Goal: Information Seeking & Learning: Learn about a topic

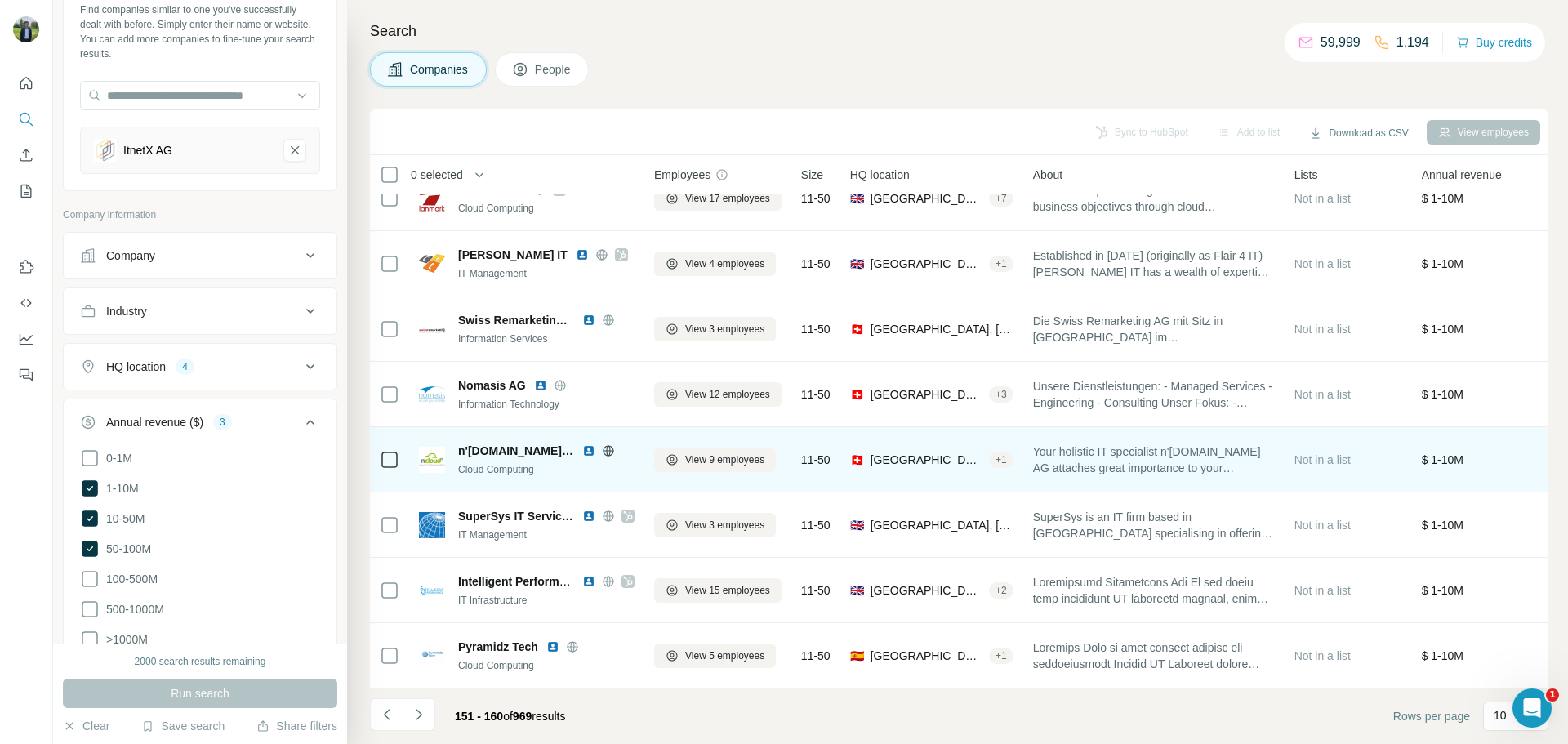
scroll to position [168, 0]
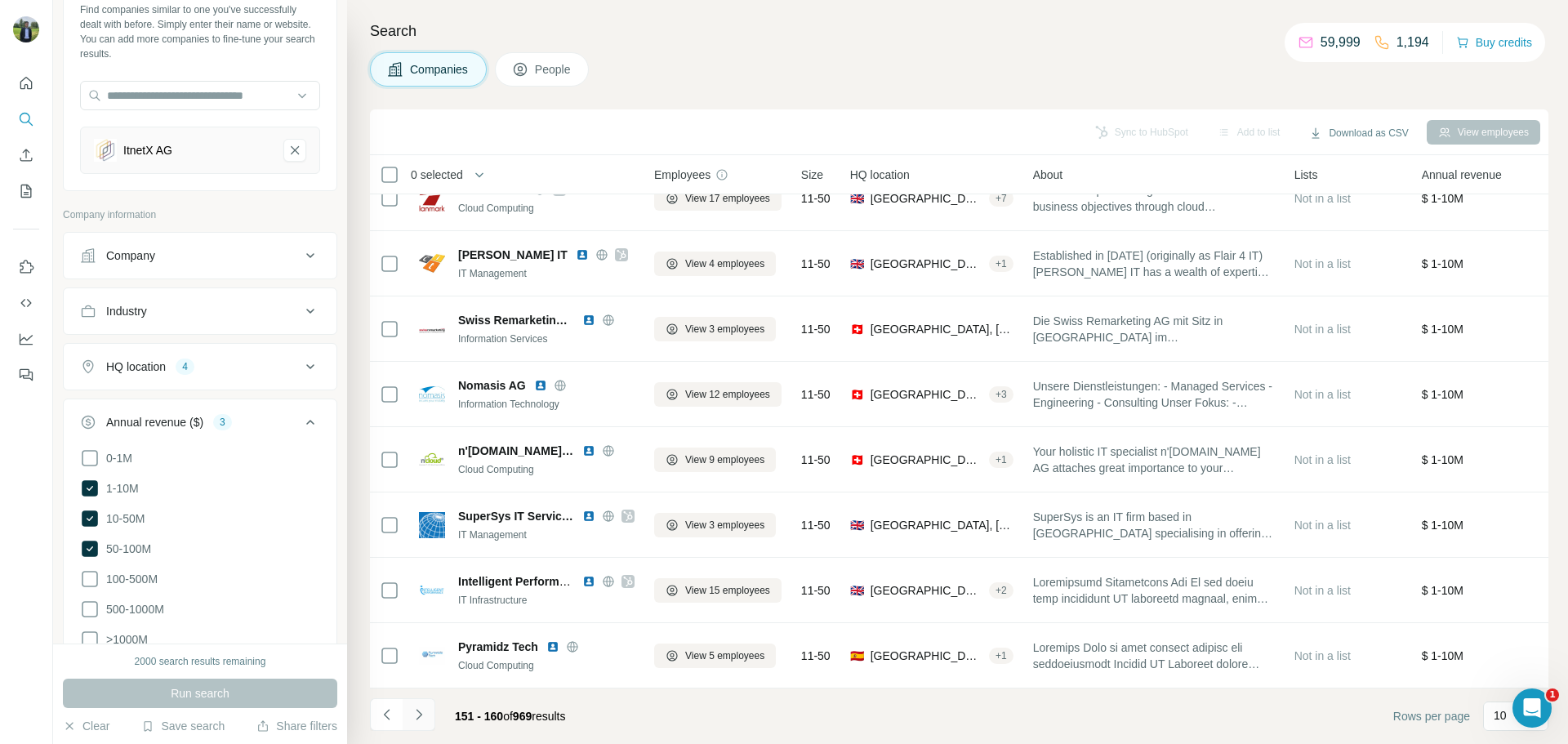
click at [415, 715] on icon "Navigate to next page" at bounding box center [418, 714] width 16 height 16
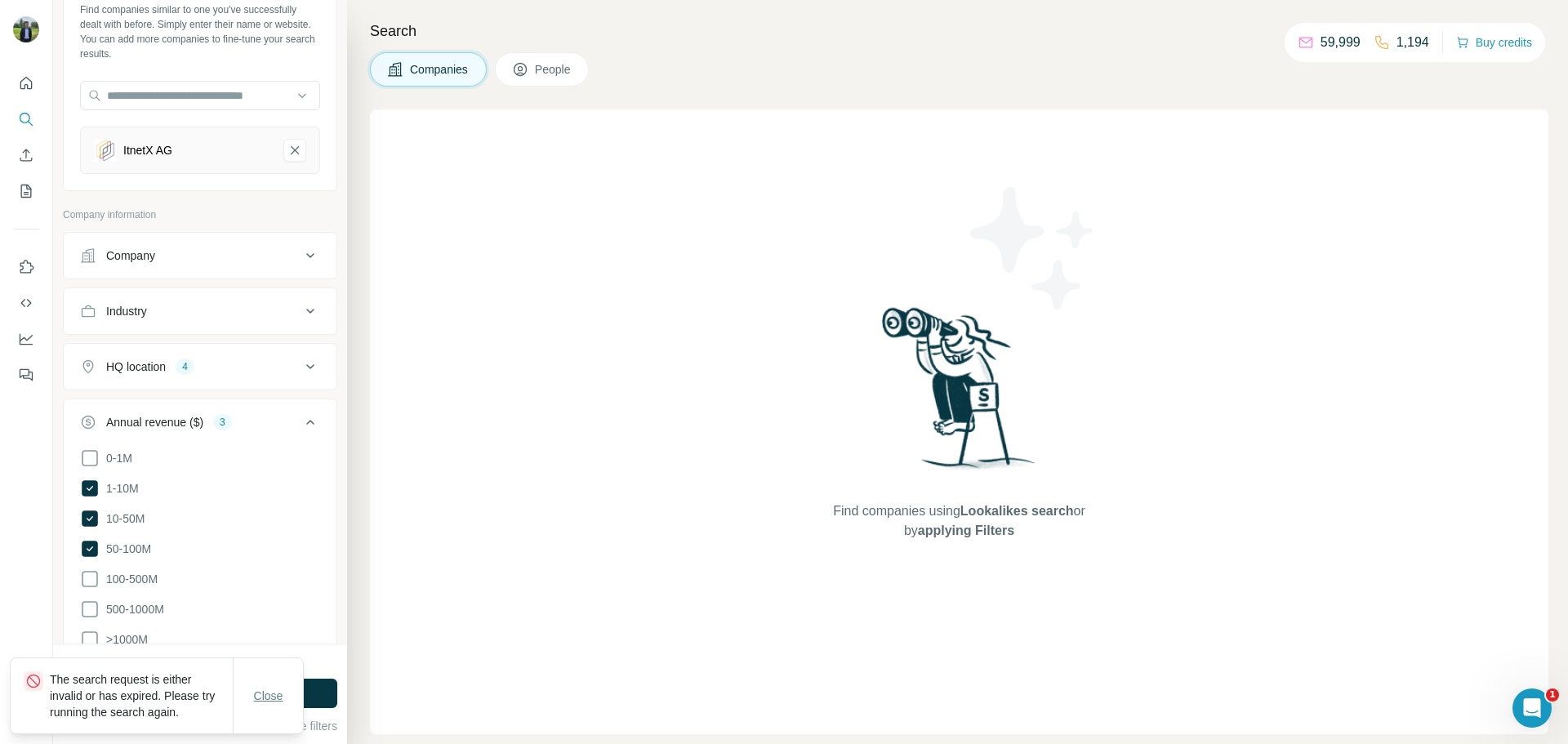
click at [263, 688] on span "Close" at bounding box center [268, 695] width 29 height 16
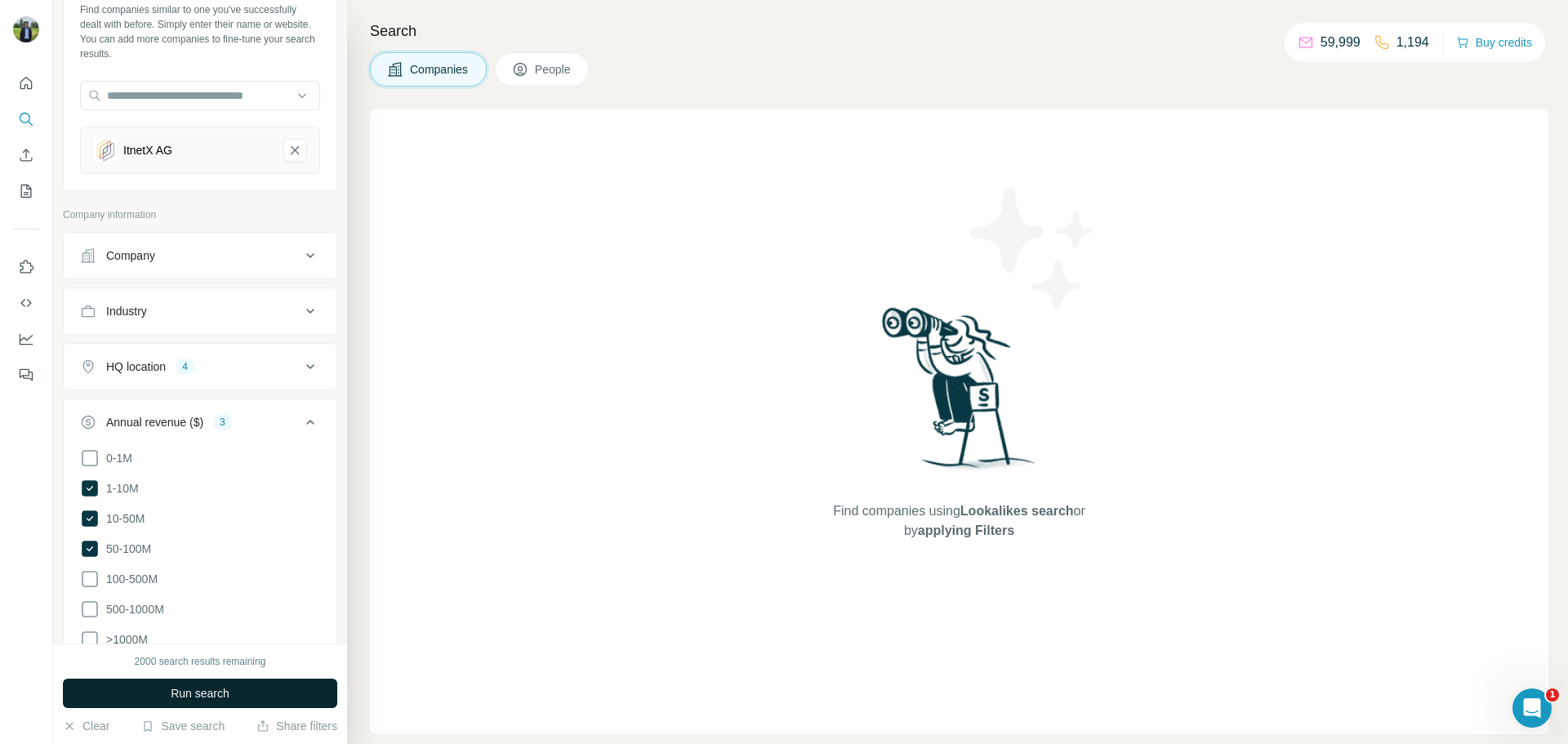
click at [270, 696] on button "Run search" at bounding box center [200, 693] width 275 height 29
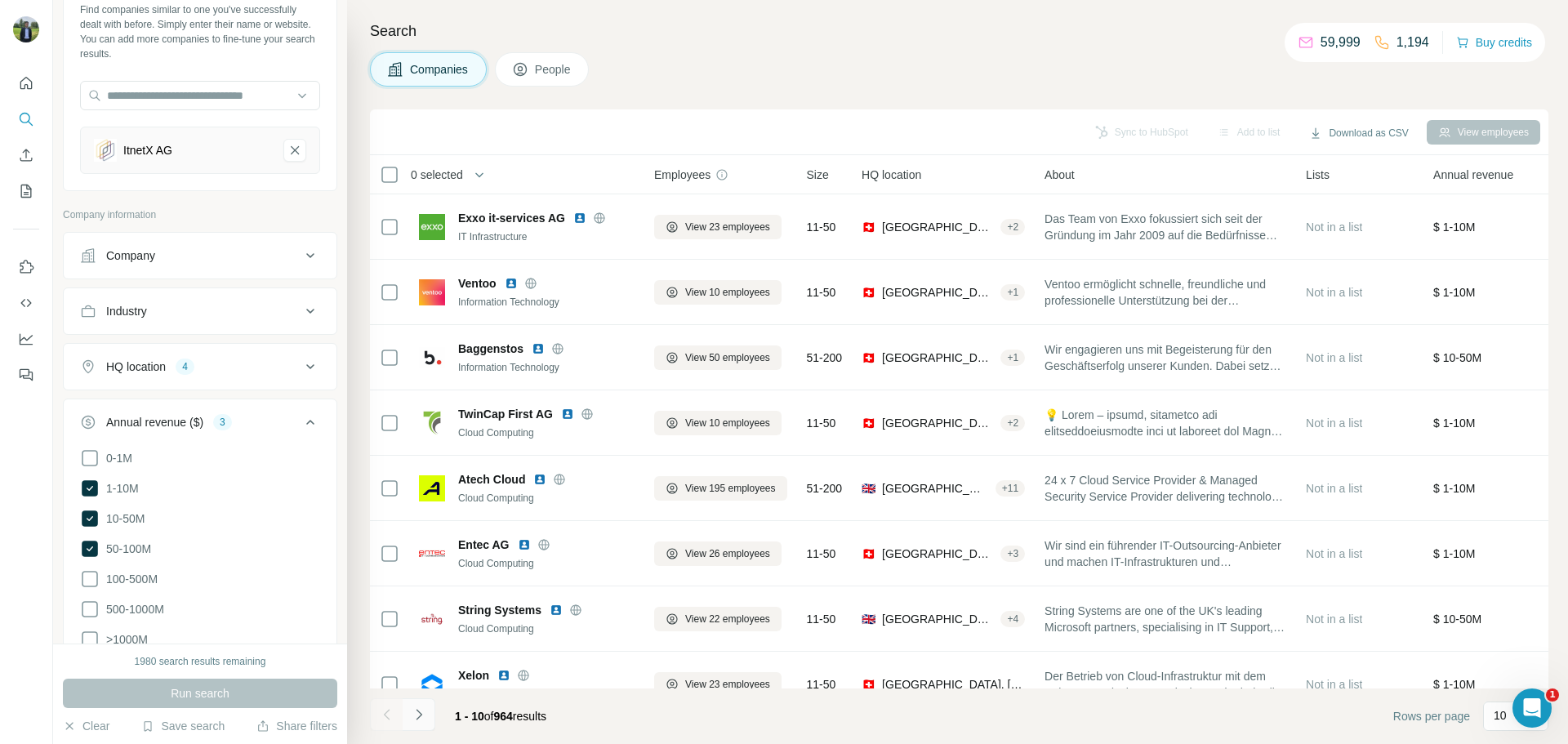
click at [405, 713] on button "Navigate to next page" at bounding box center [418, 714] width 33 height 33
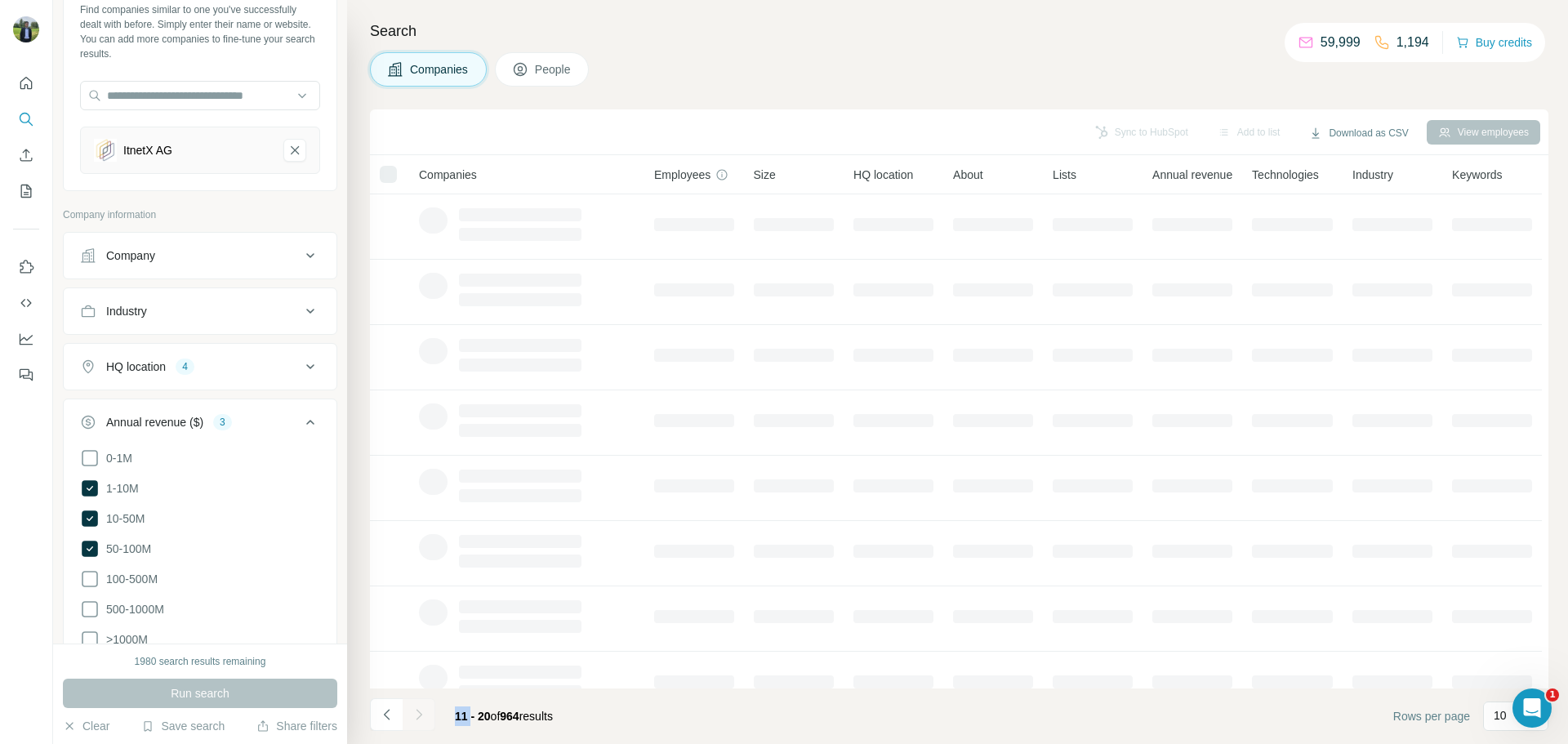
click at [405, 713] on div at bounding box center [418, 714] width 33 height 33
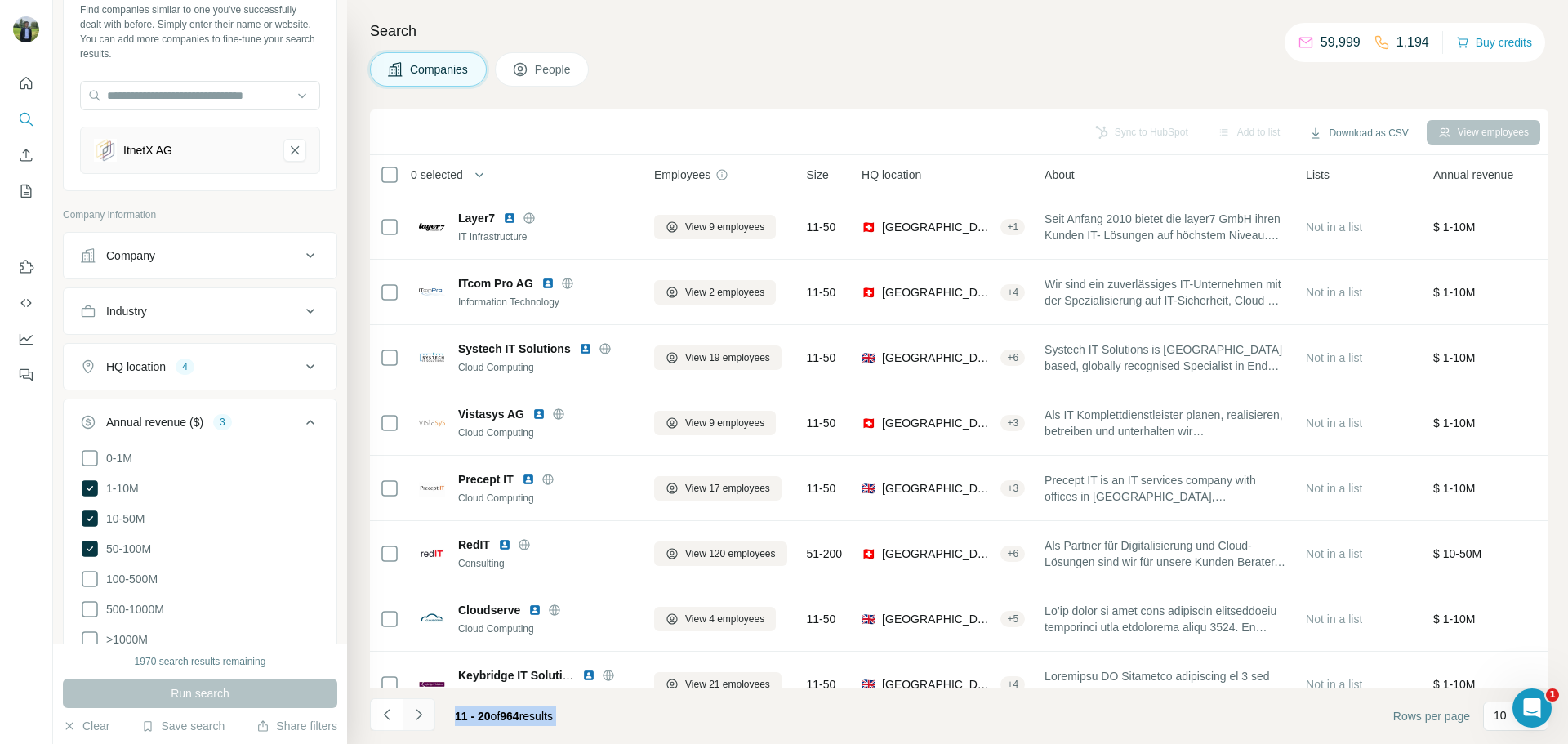
click at [405, 713] on button "Navigate to next page" at bounding box center [418, 714] width 33 height 33
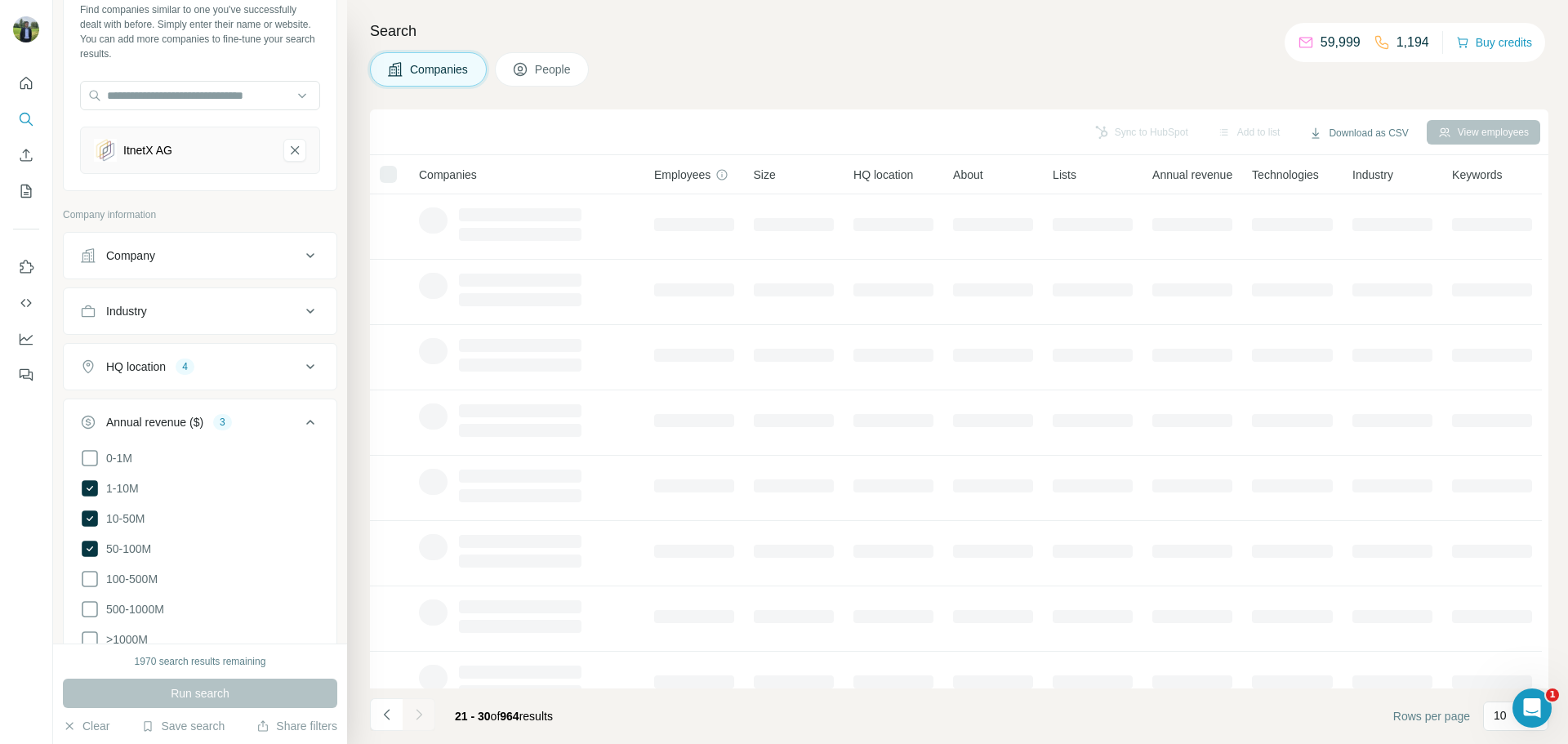
click at [411, 715] on div at bounding box center [418, 714] width 33 height 33
click at [411, 715] on icon "Navigate to next page" at bounding box center [418, 714] width 16 height 16
click at [411, 715] on div at bounding box center [418, 714] width 33 height 33
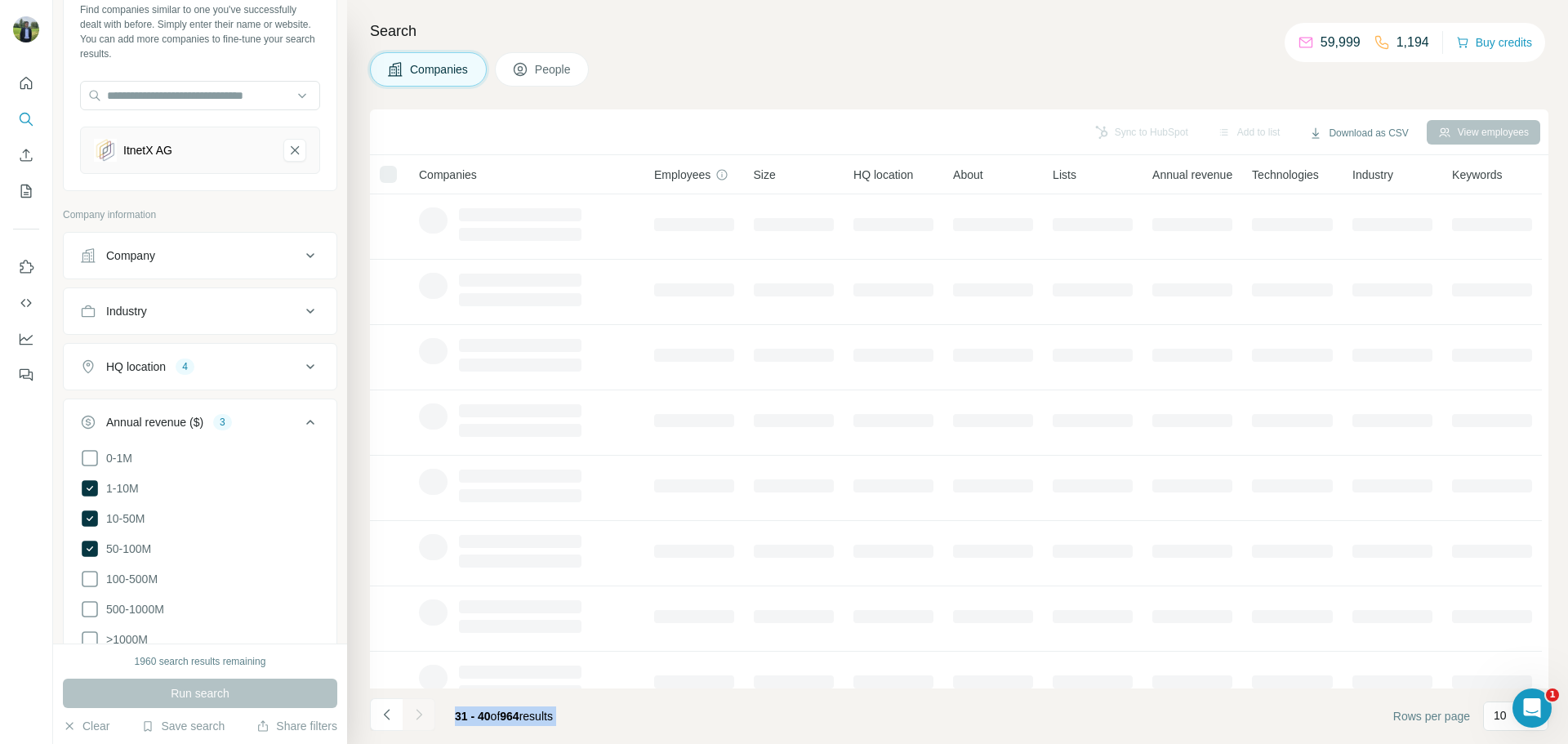
click at [411, 715] on div at bounding box center [418, 714] width 33 height 33
click at [411, 715] on icon "Navigate to next page" at bounding box center [418, 714] width 16 height 16
click at [411, 715] on div at bounding box center [418, 714] width 33 height 33
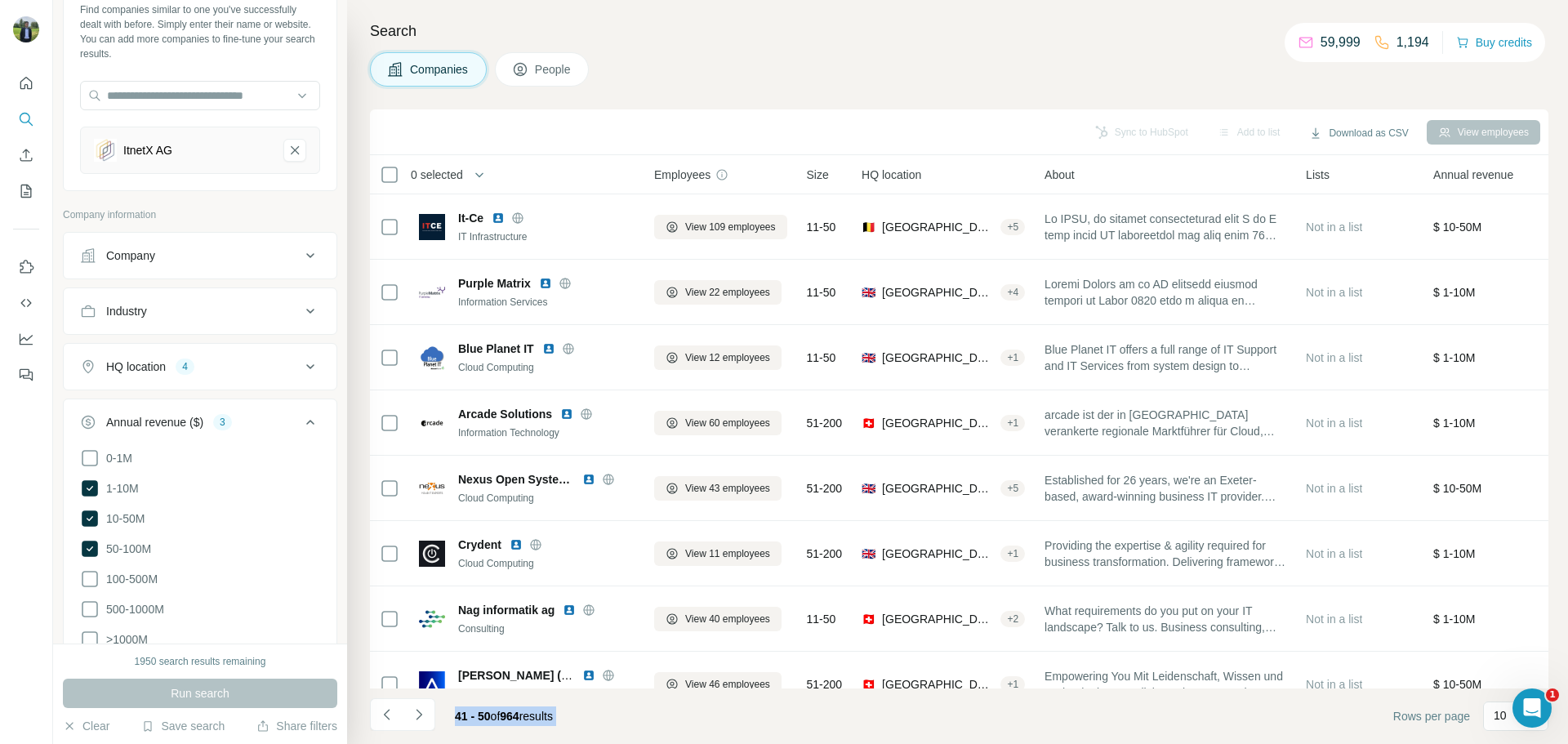
click at [411, 715] on icon "Navigate to next page" at bounding box center [418, 714] width 16 height 16
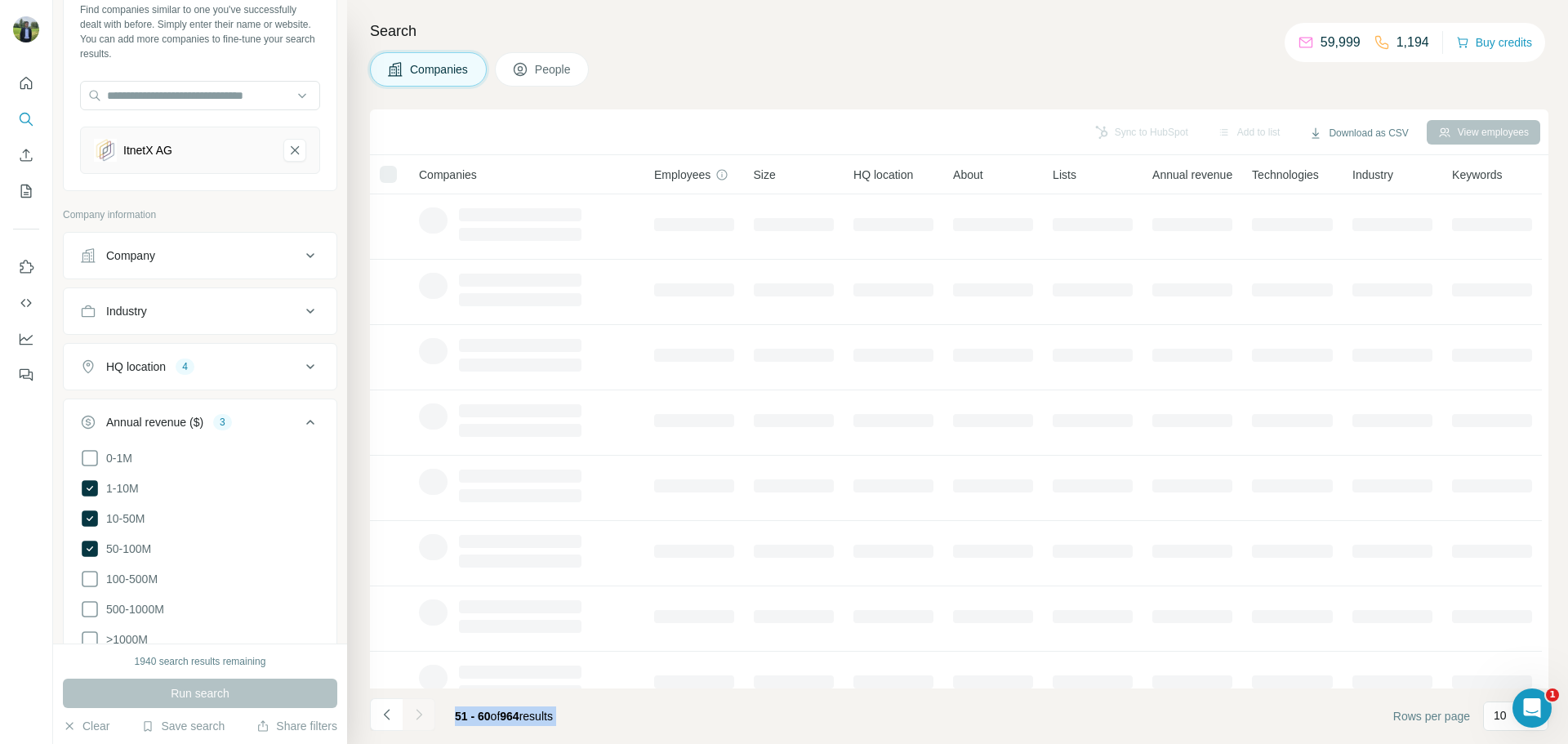
click at [411, 715] on div at bounding box center [418, 714] width 33 height 33
click at [411, 715] on icon "Navigate to next page" at bounding box center [418, 714] width 16 height 16
click at [411, 715] on div at bounding box center [418, 714] width 33 height 33
click at [411, 715] on icon "Navigate to next page" at bounding box center [418, 714] width 16 height 16
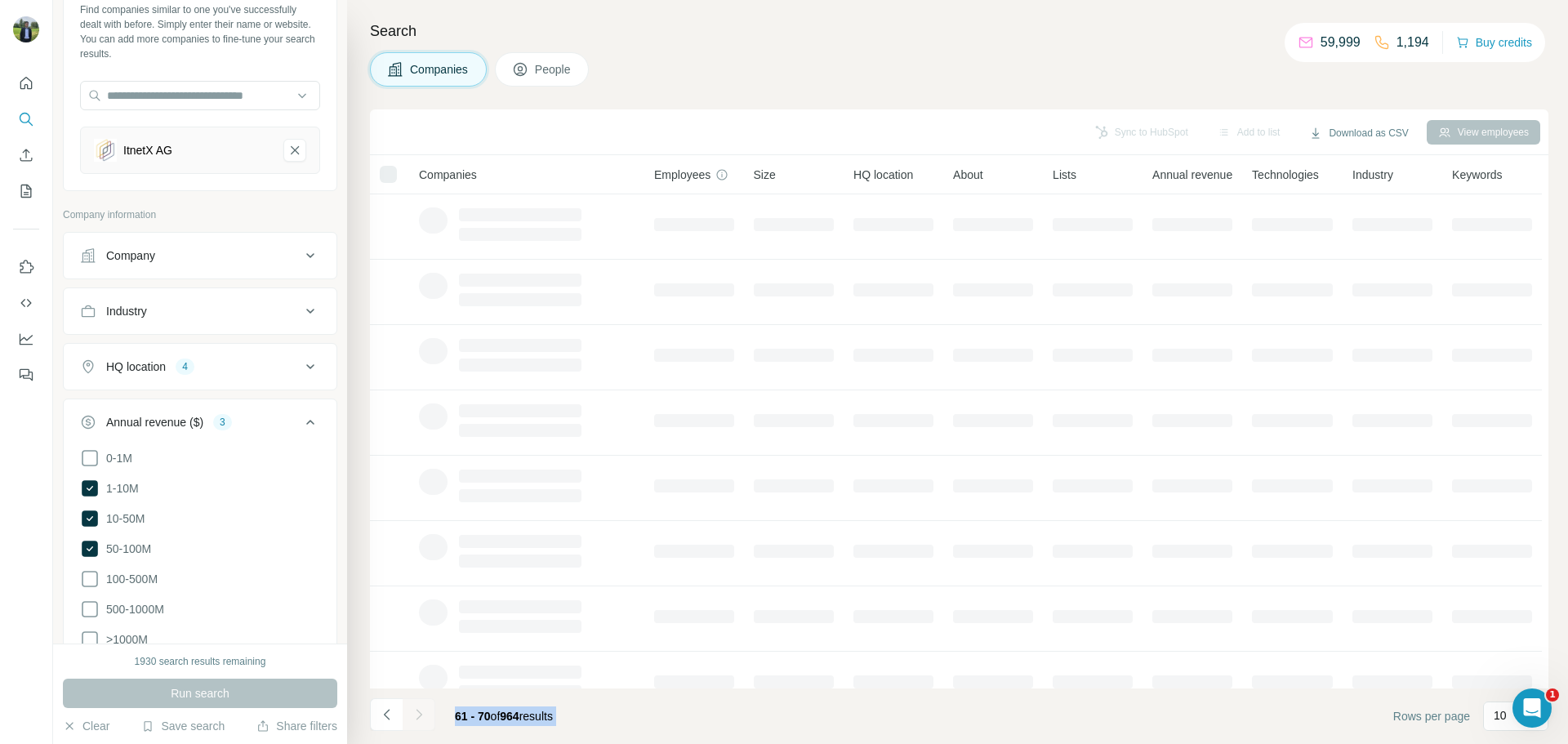
click at [411, 715] on div at bounding box center [418, 714] width 33 height 33
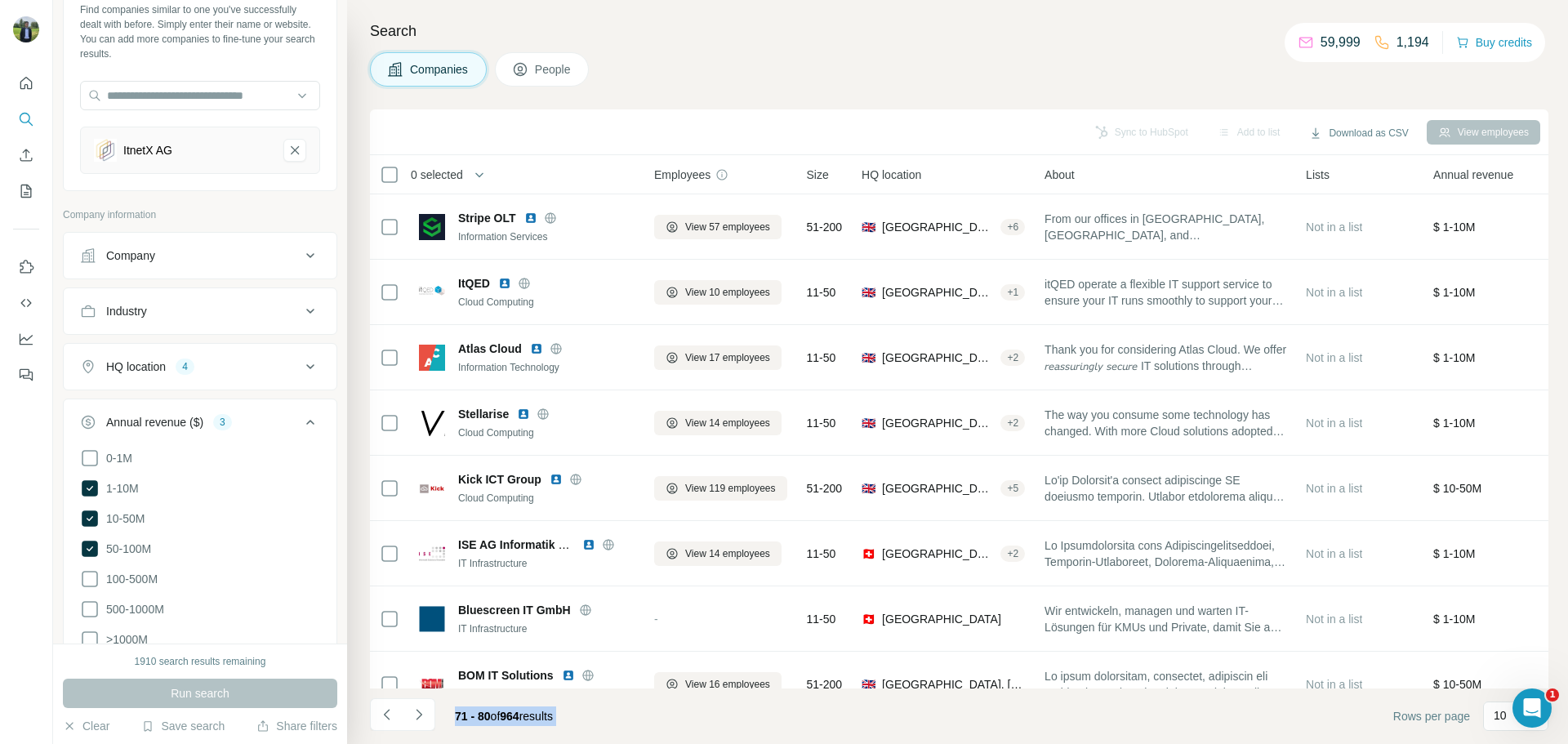
click at [566, 726] on div "71 - 80 of 964 results" at bounding box center [503, 716] width 124 height 36
click at [422, 717] on icon "Navigate to next page" at bounding box center [418, 714] width 16 height 16
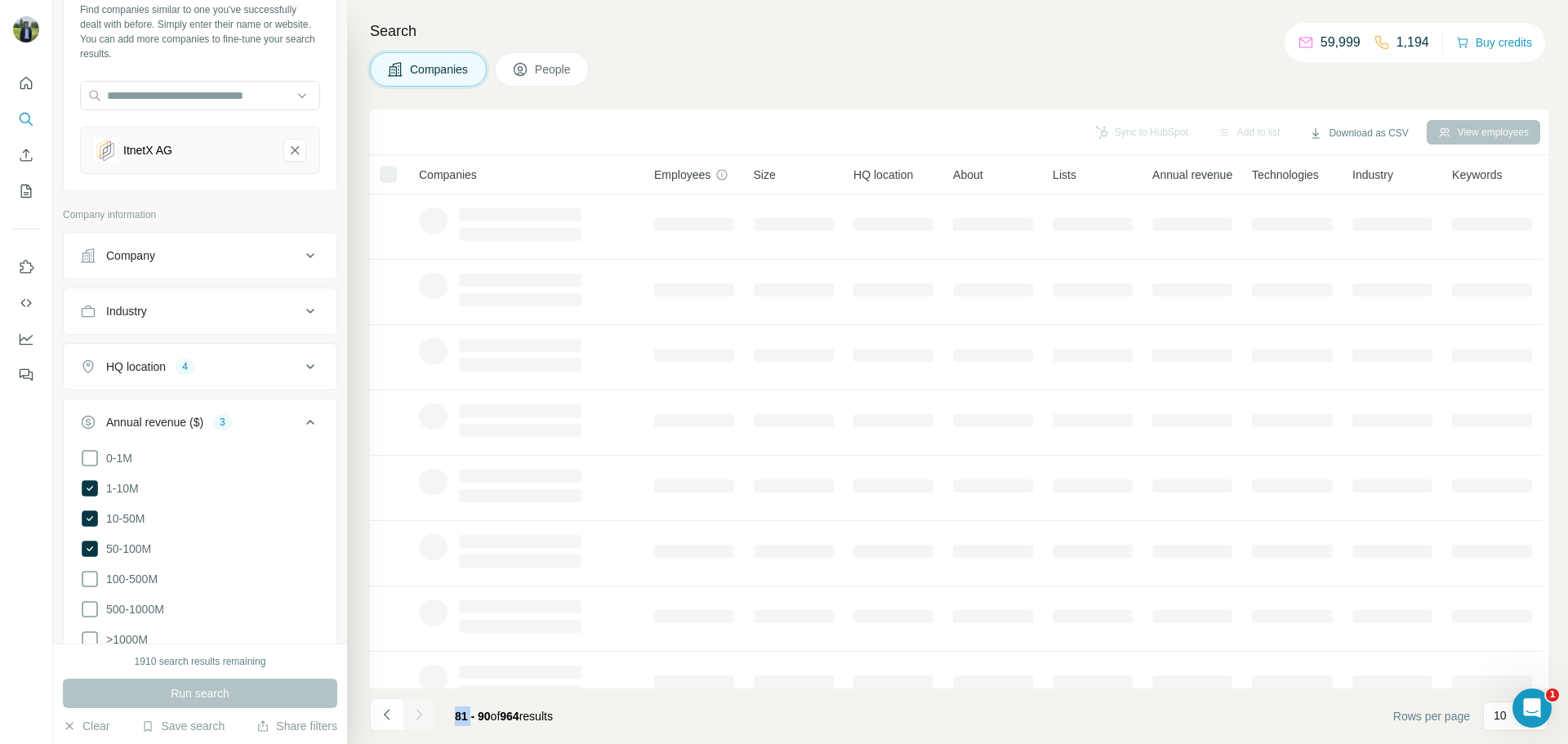
click at [422, 717] on div at bounding box center [418, 714] width 33 height 33
click at [422, 717] on icon "Navigate to next page" at bounding box center [418, 714] width 16 height 16
click at [422, 717] on div at bounding box center [418, 714] width 33 height 33
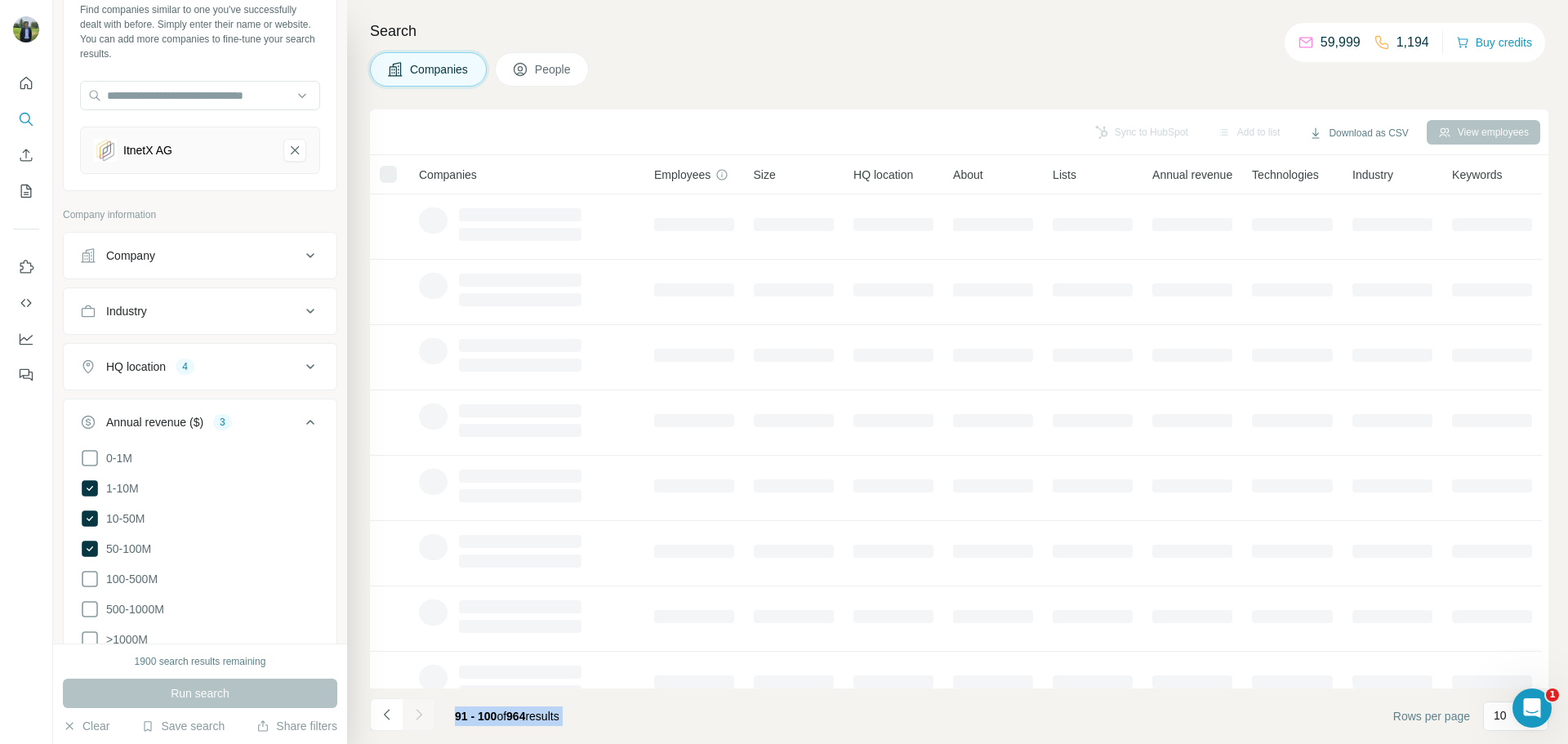
click at [422, 717] on icon "Navigate to next page" at bounding box center [418, 714] width 16 height 16
click at [422, 717] on div at bounding box center [418, 714] width 33 height 33
click at [422, 717] on icon "Navigate to next page" at bounding box center [418, 714] width 16 height 16
click at [422, 717] on div at bounding box center [418, 714] width 33 height 33
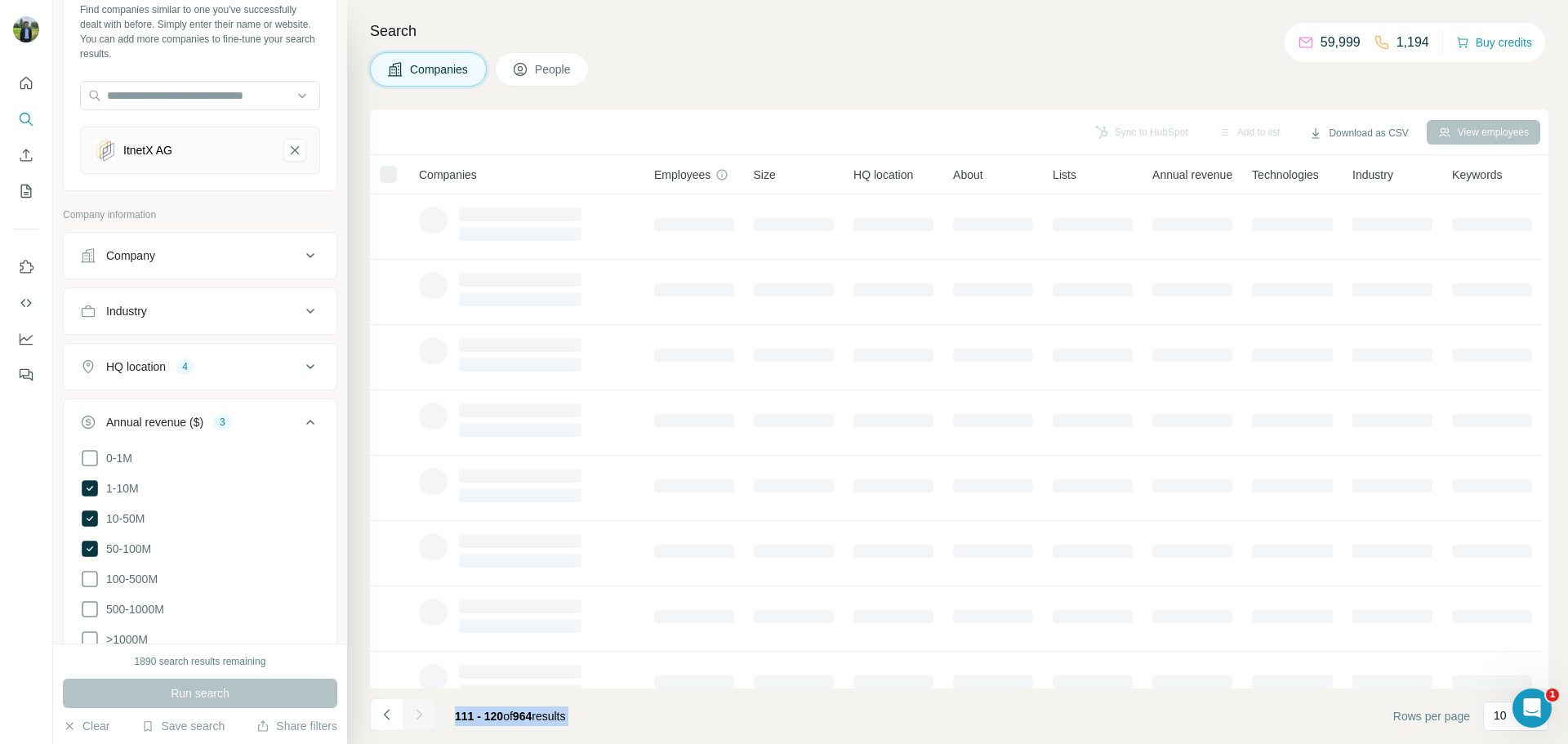
click at [422, 717] on div at bounding box center [418, 714] width 33 height 33
click at [422, 717] on icon "Navigate to next page" at bounding box center [418, 714] width 16 height 16
click at [422, 717] on div at bounding box center [418, 714] width 33 height 33
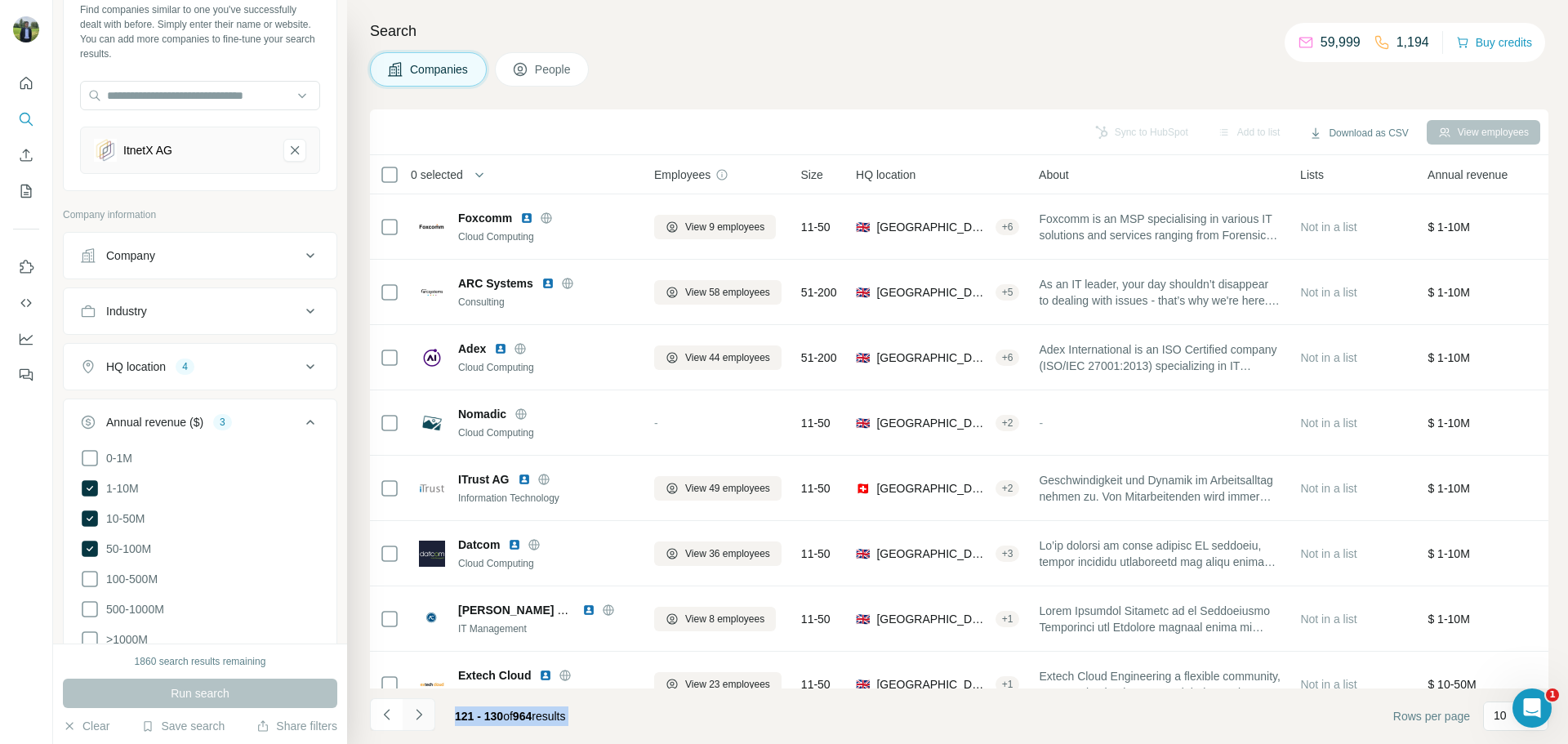
click at [422, 717] on icon "Navigate to next page" at bounding box center [418, 714] width 16 height 16
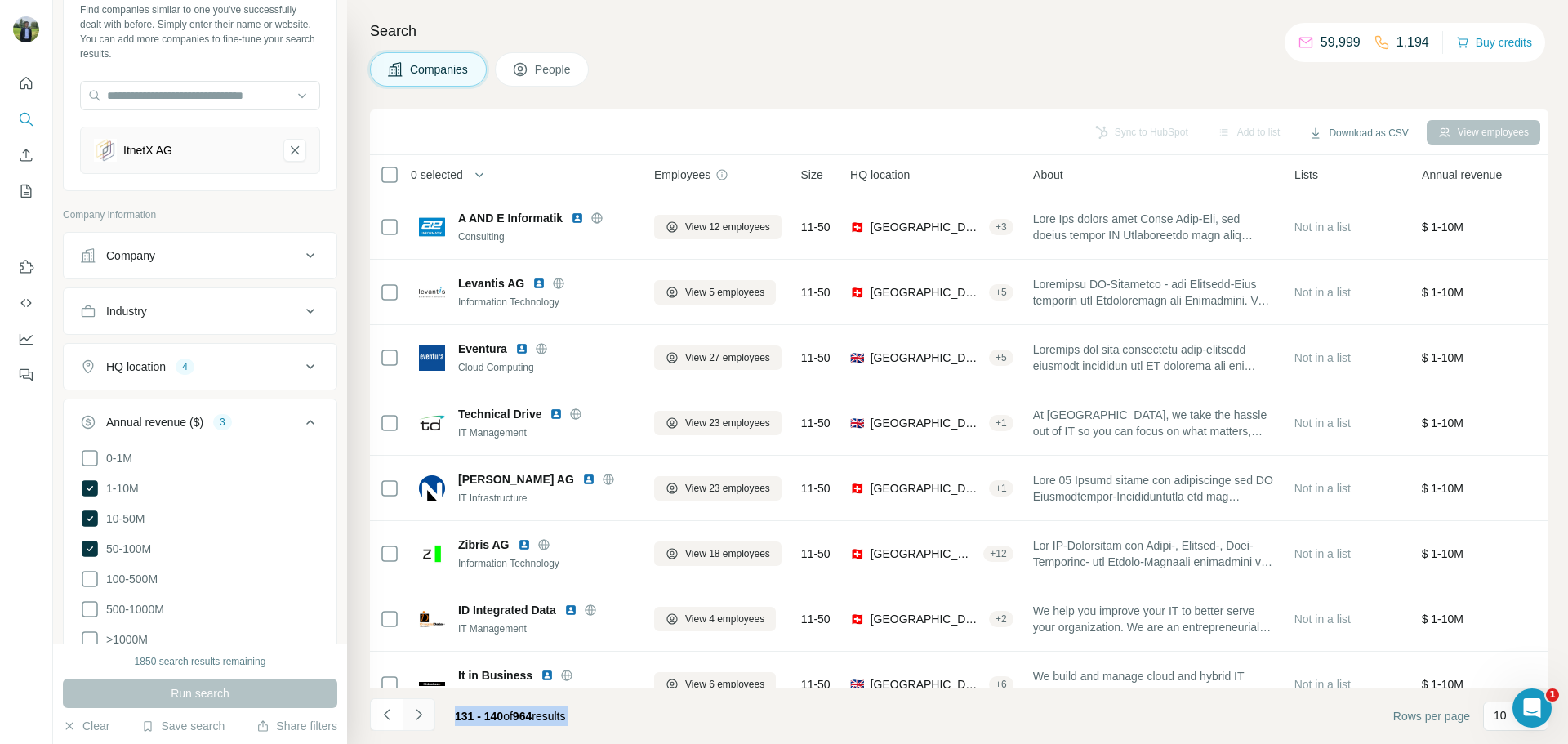
click at [422, 717] on icon "Navigate to next page" at bounding box center [418, 714] width 16 height 16
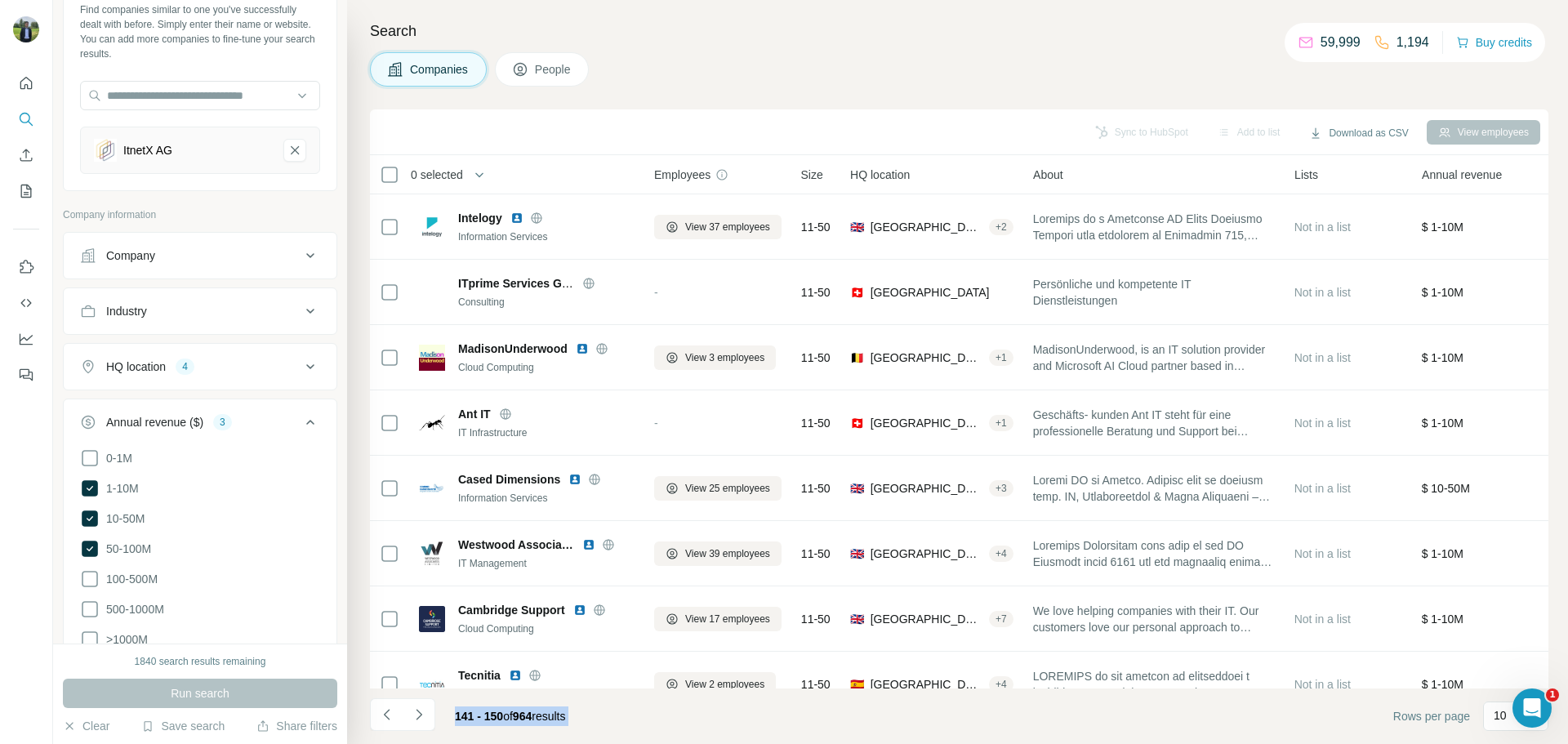
click at [618, 714] on footer "141 - 150 of 964 results Rows per page 10" at bounding box center [959, 716] width 1179 height 56
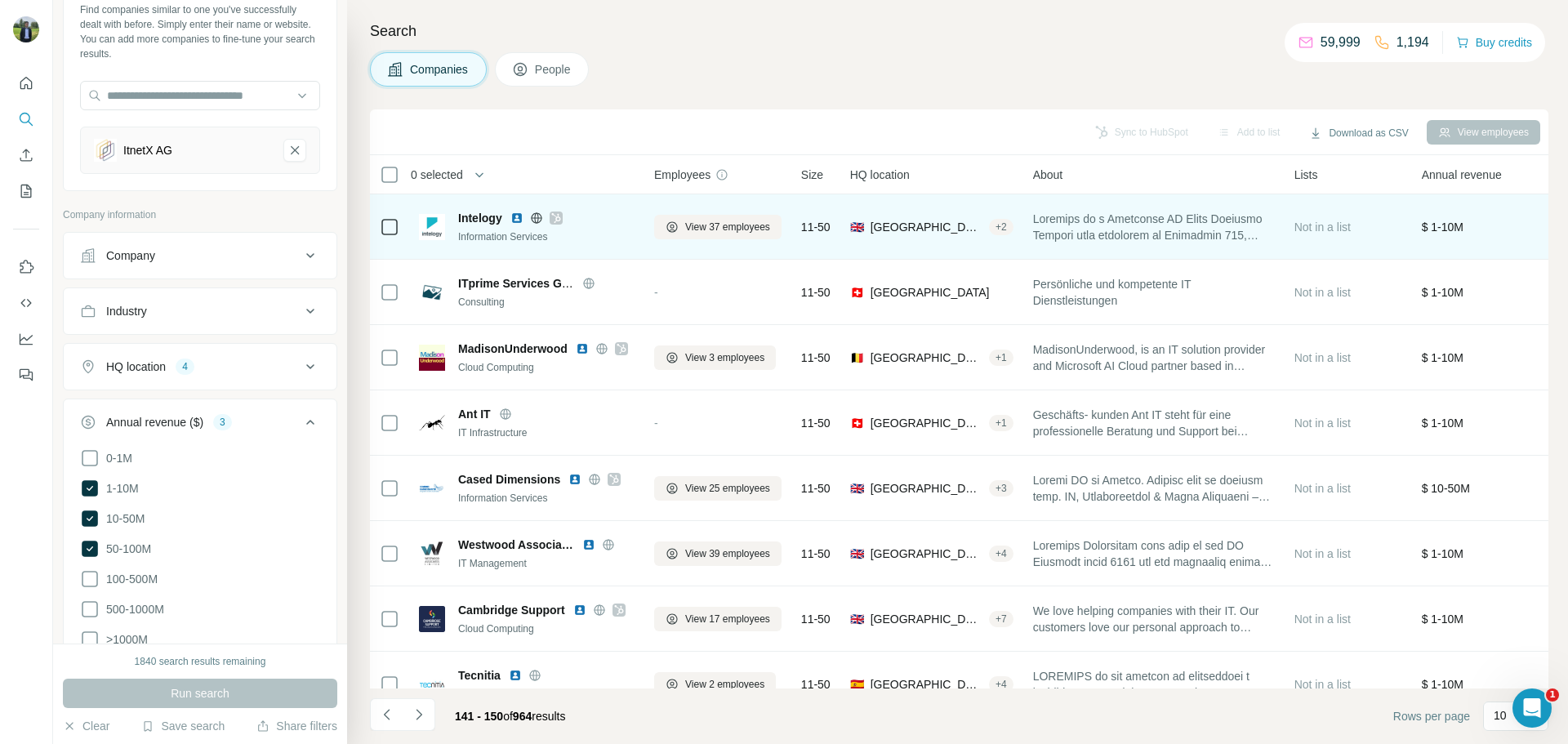
click at [520, 220] on img at bounding box center [516, 218] width 13 height 13
click at [549, 227] on div "Intelogy Information Services" at bounding box center [547, 227] width 177 height 34
click at [554, 219] on icon at bounding box center [555, 218] width 10 height 13
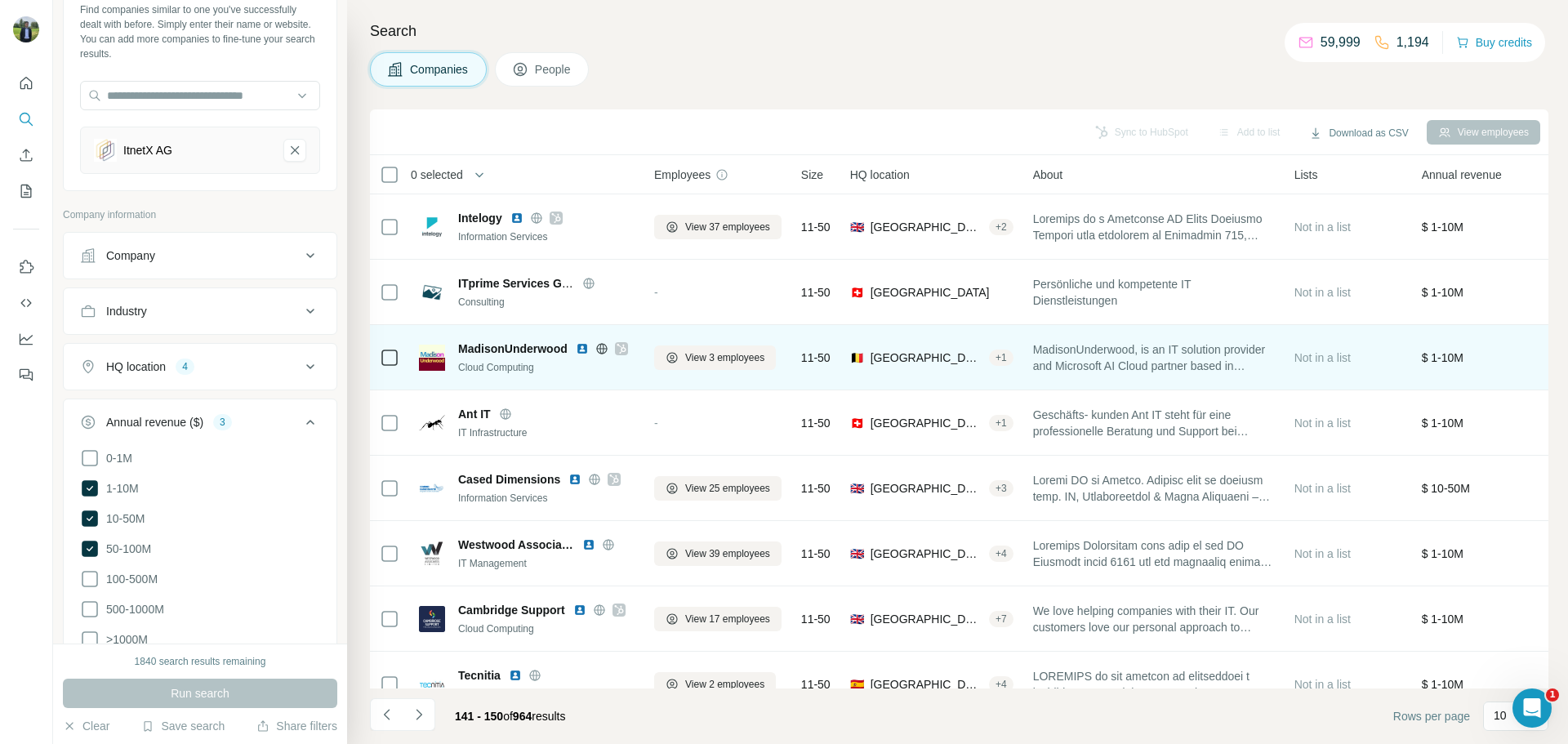
click at [581, 347] on img at bounding box center [582, 349] width 13 height 13
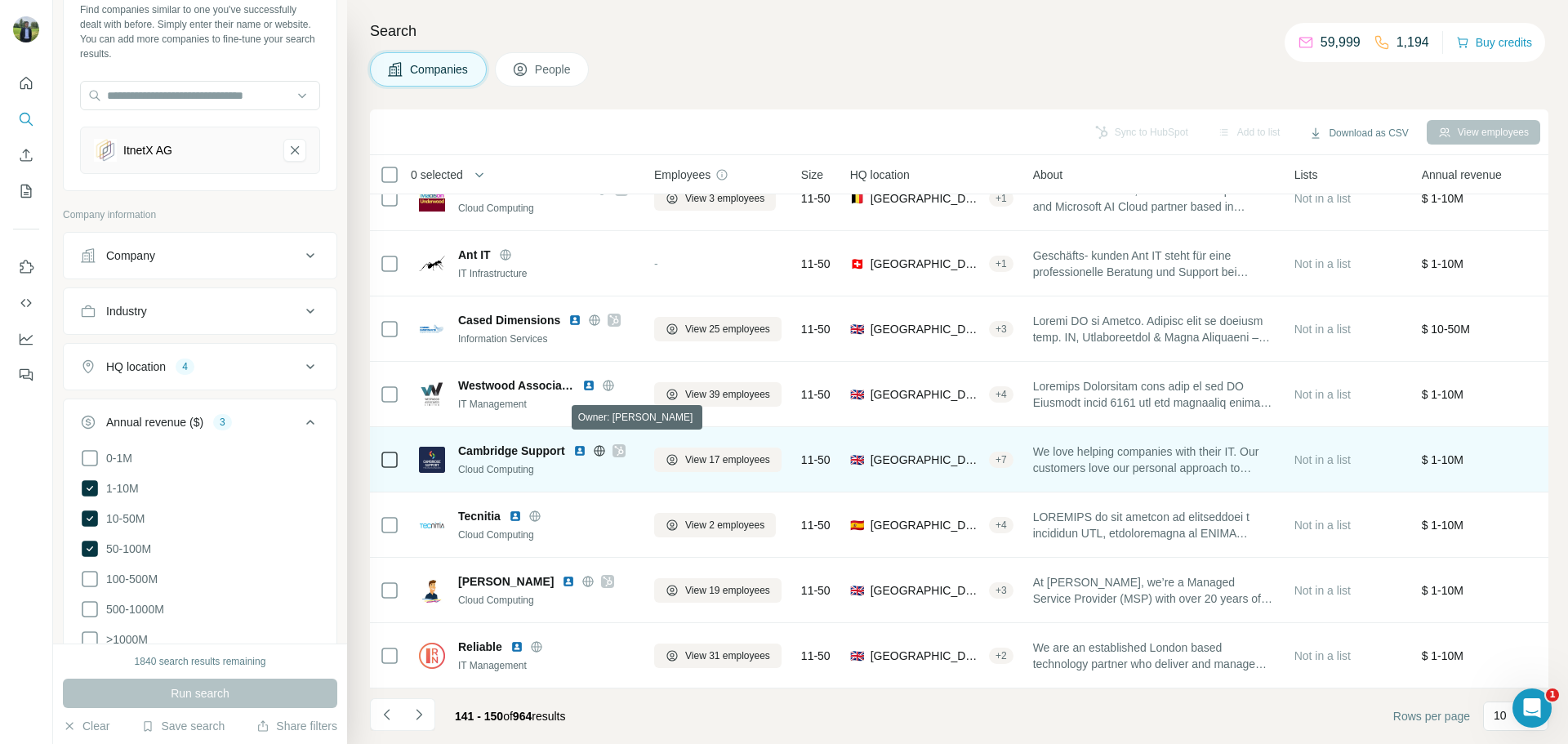
click at [620, 444] on icon at bounding box center [618, 450] width 10 height 13
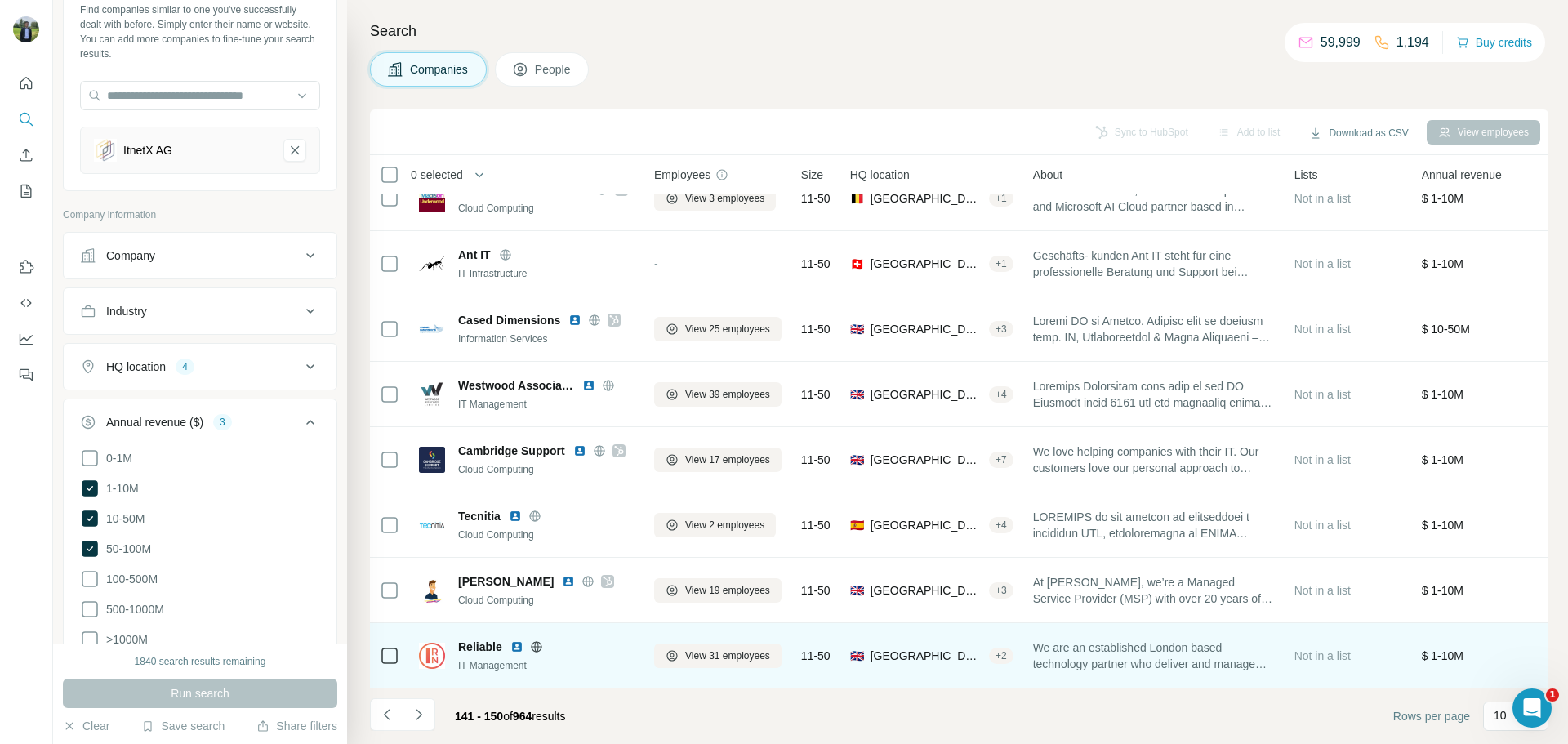
click at [510, 640] on img at bounding box center [516, 646] width 13 height 13
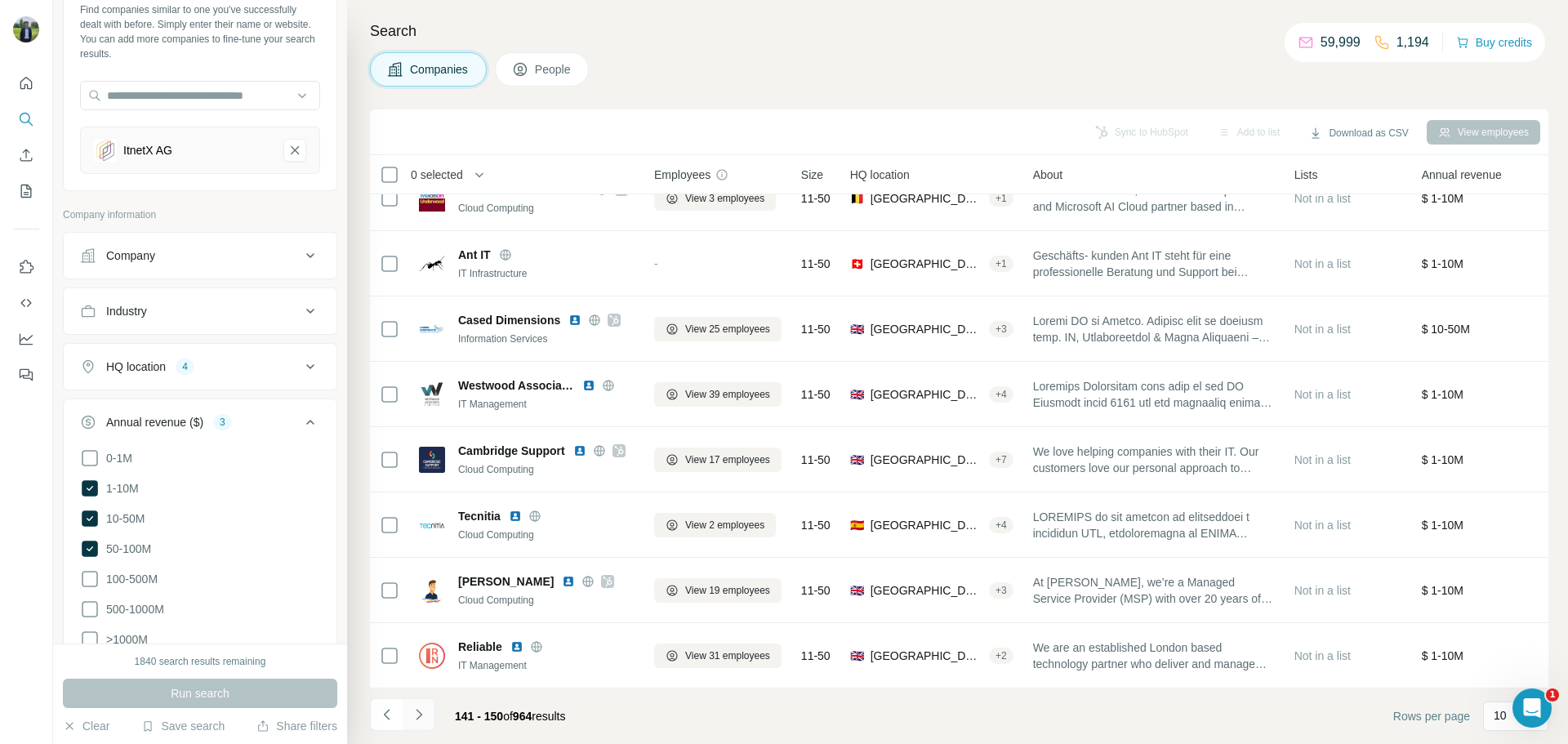
click at [421, 721] on icon "Navigate to next page" at bounding box center [418, 714] width 16 height 16
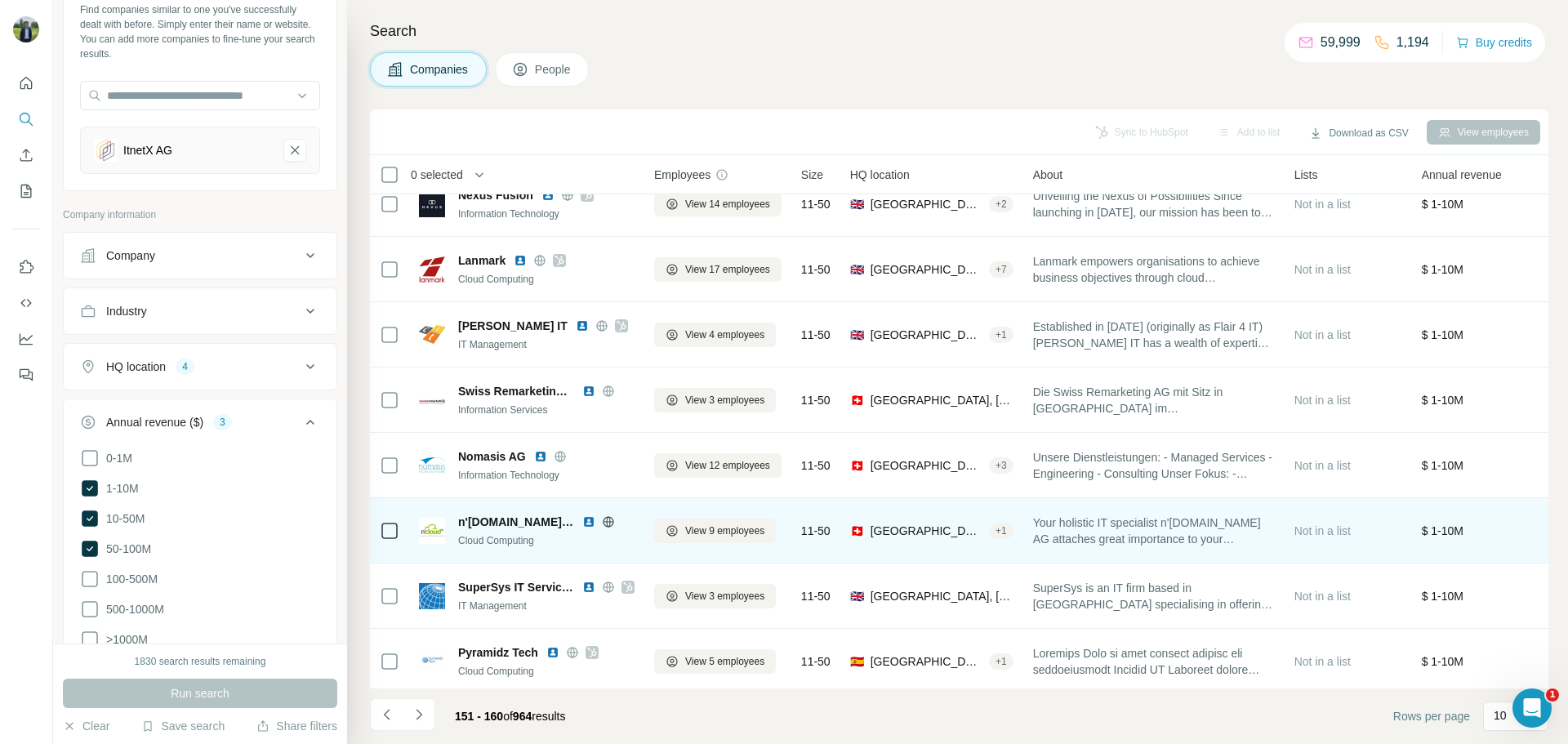
scroll to position [24, 0]
click at [582, 522] on img at bounding box center [588, 521] width 13 height 13
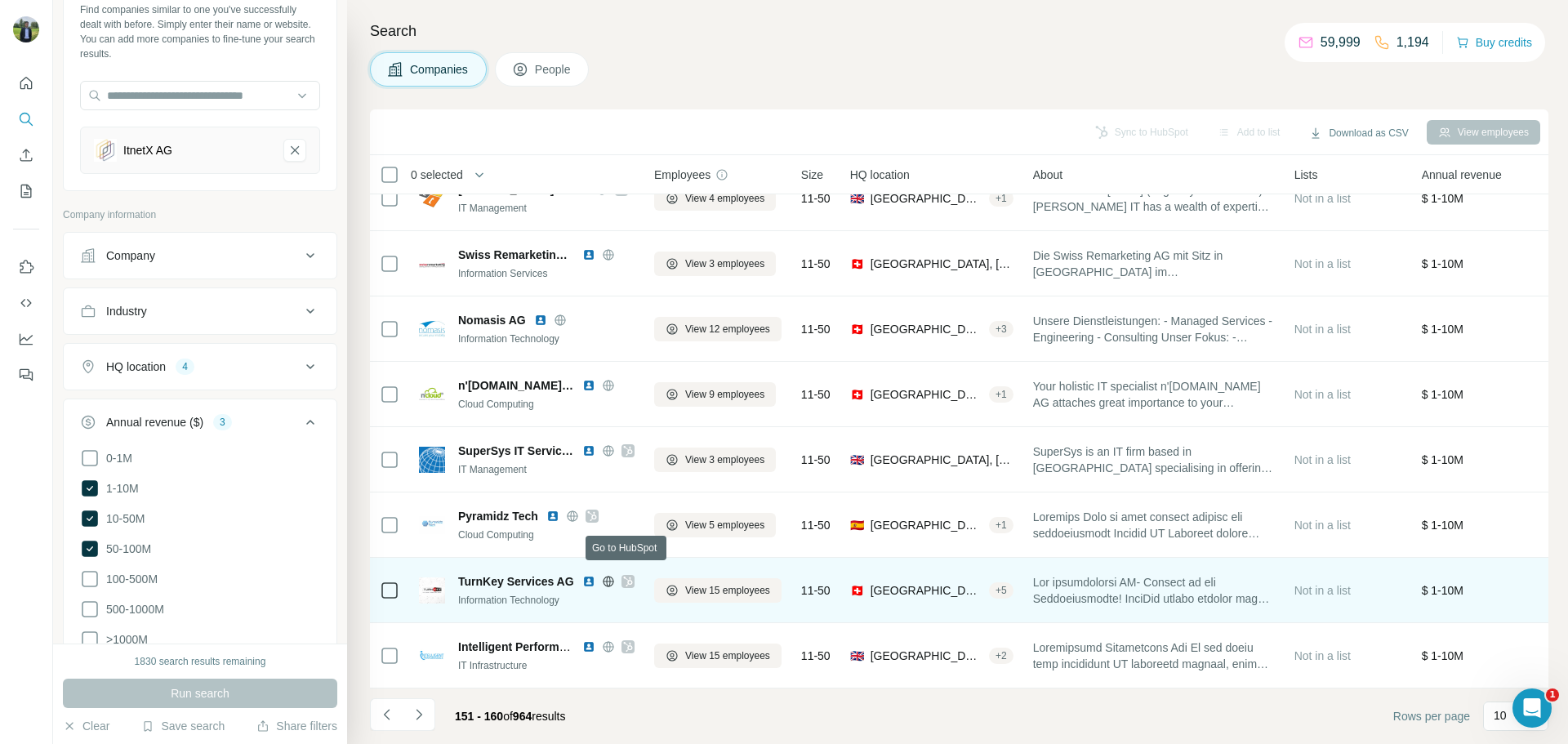
click at [627, 575] on icon at bounding box center [628, 581] width 10 height 13
click at [586, 575] on img at bounding box center [588, 581] width 13 height 13
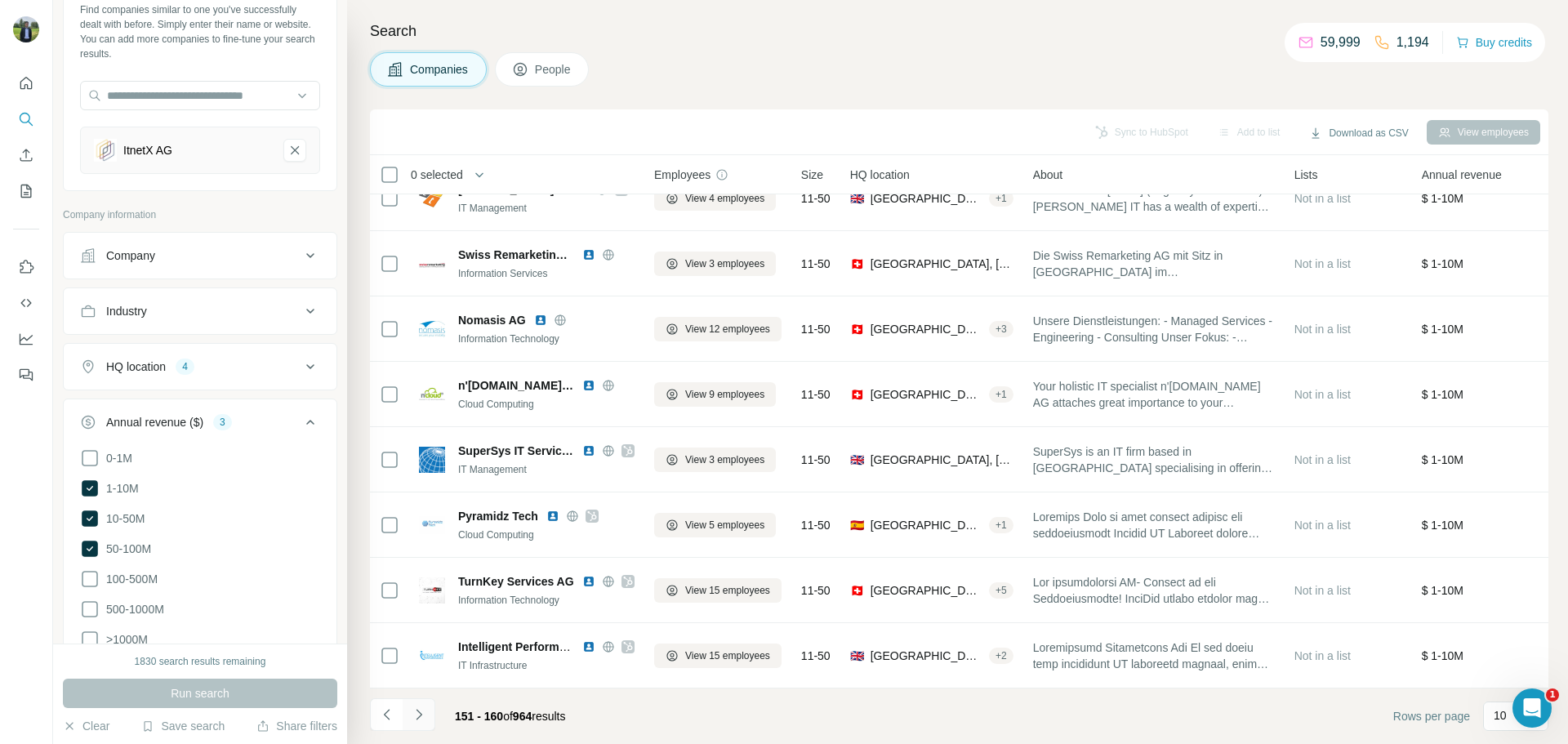
click at [425, 725] on button "Navigate to next page" at bounding box center [418, 714] width 33 height 33
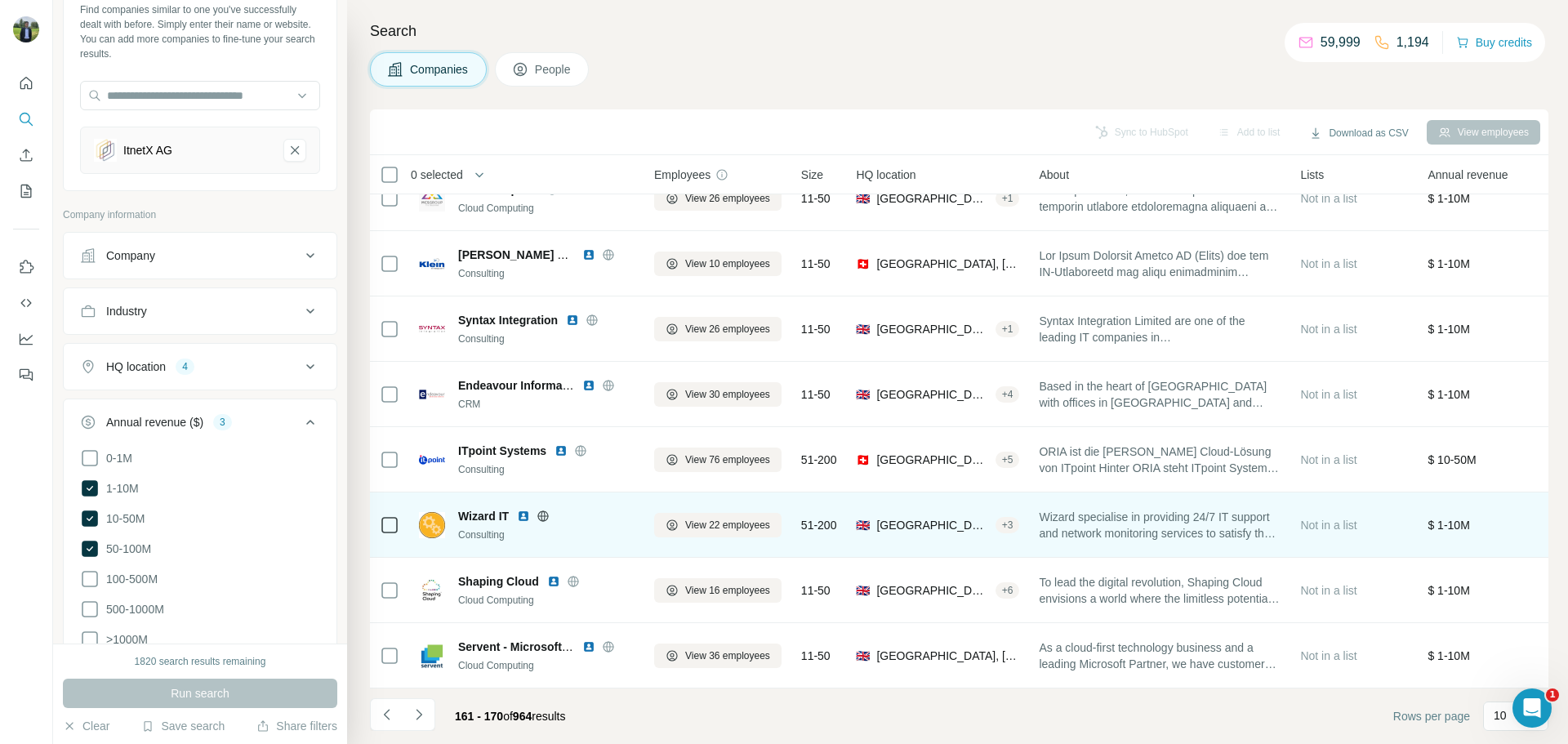
scroll to position [0, 0]
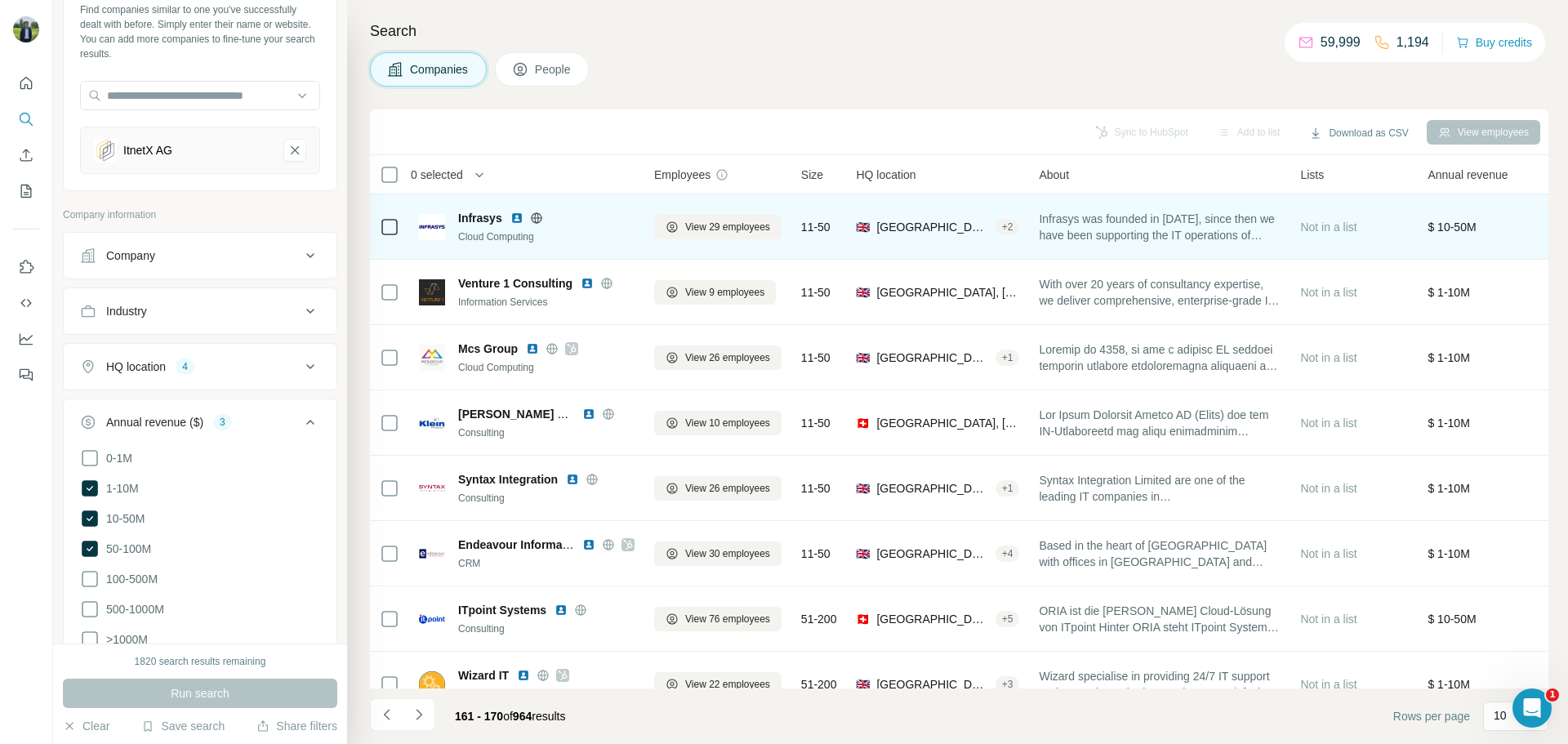
click at [516, 219] on img at bounding box center [516, 218] width 13 height 13
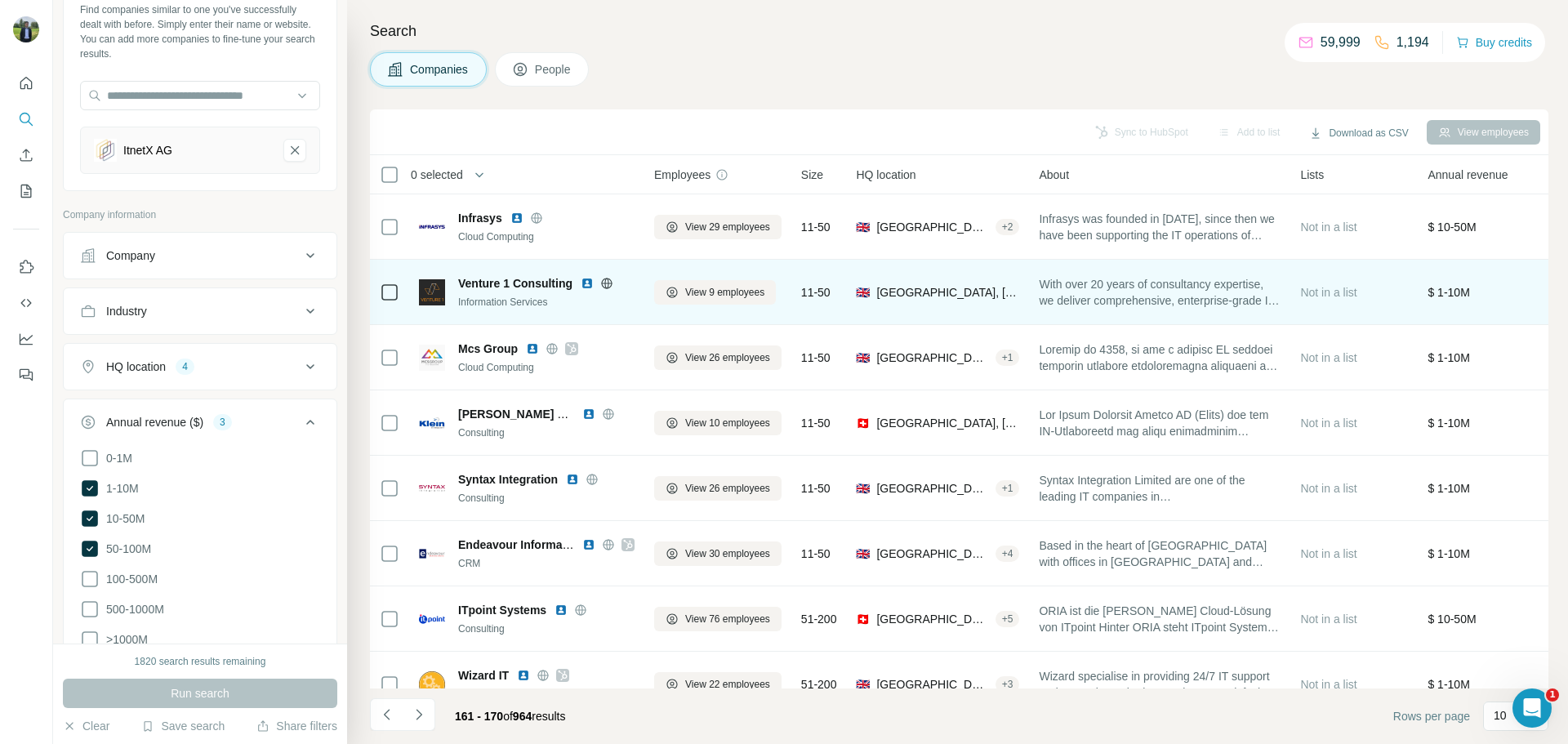
click at [590, 282] on img at bounding box center [587, 283] width 13 height 13
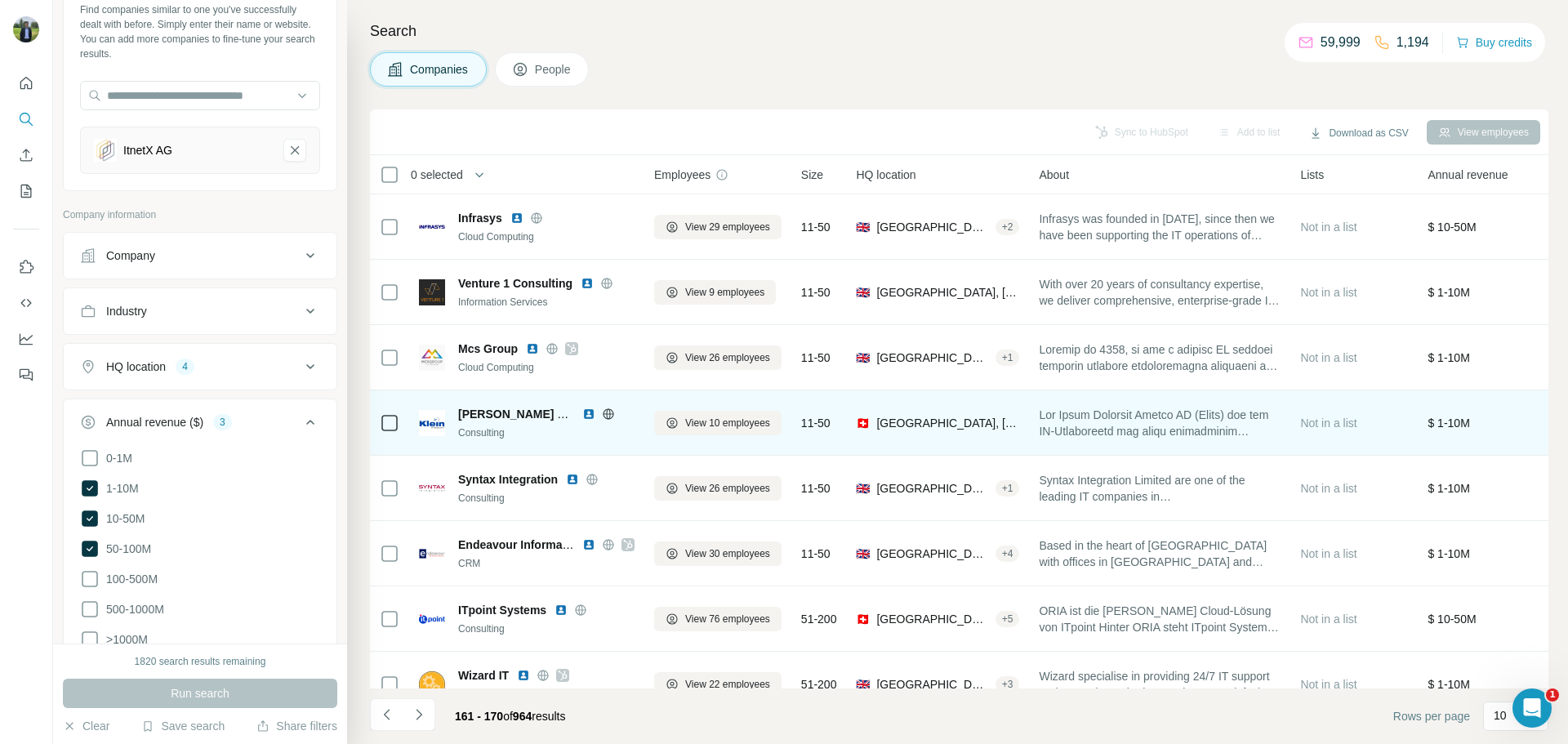
click at [587, 410] on img at bounding box center [588, 414] width 13 height 13
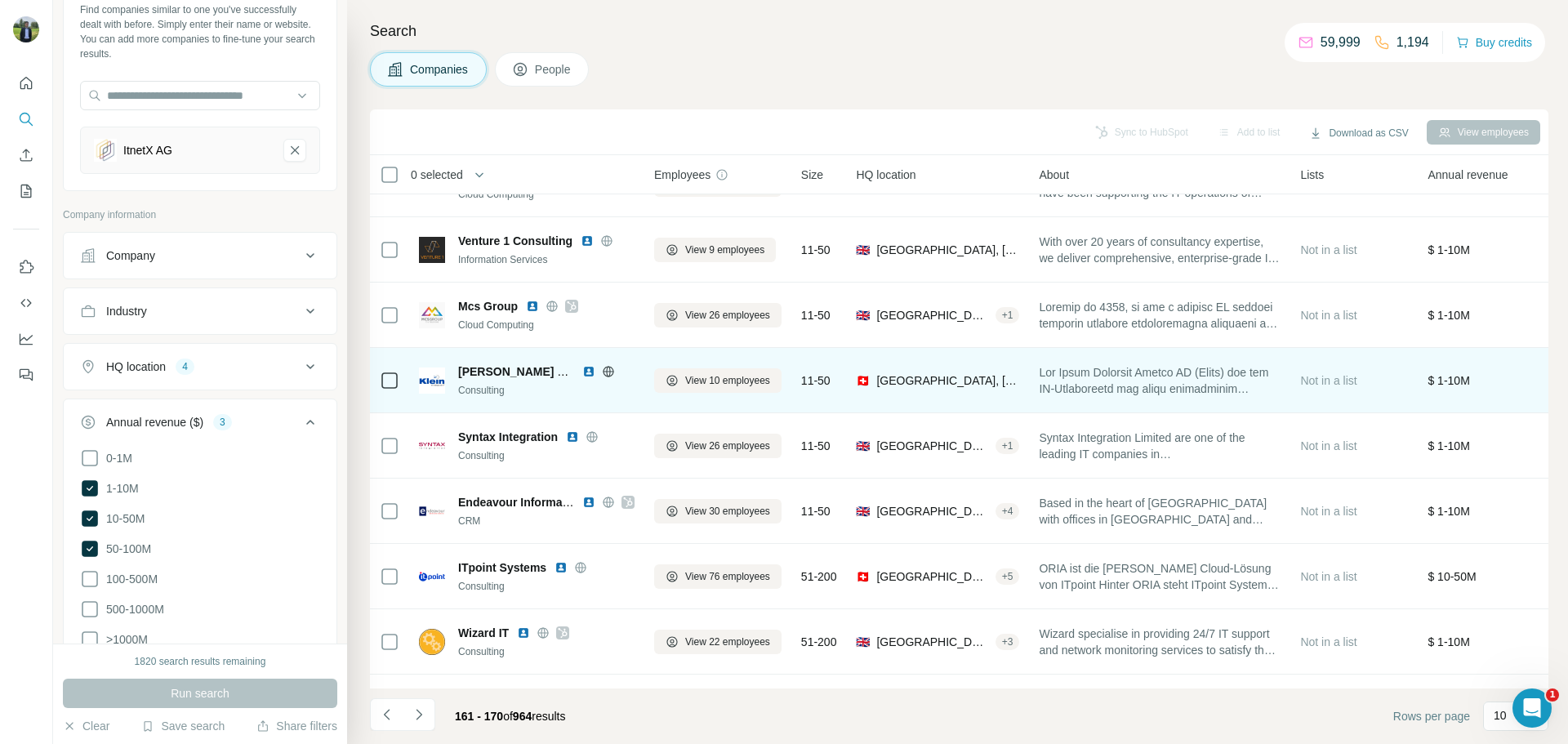
scroll to position [43, 0]
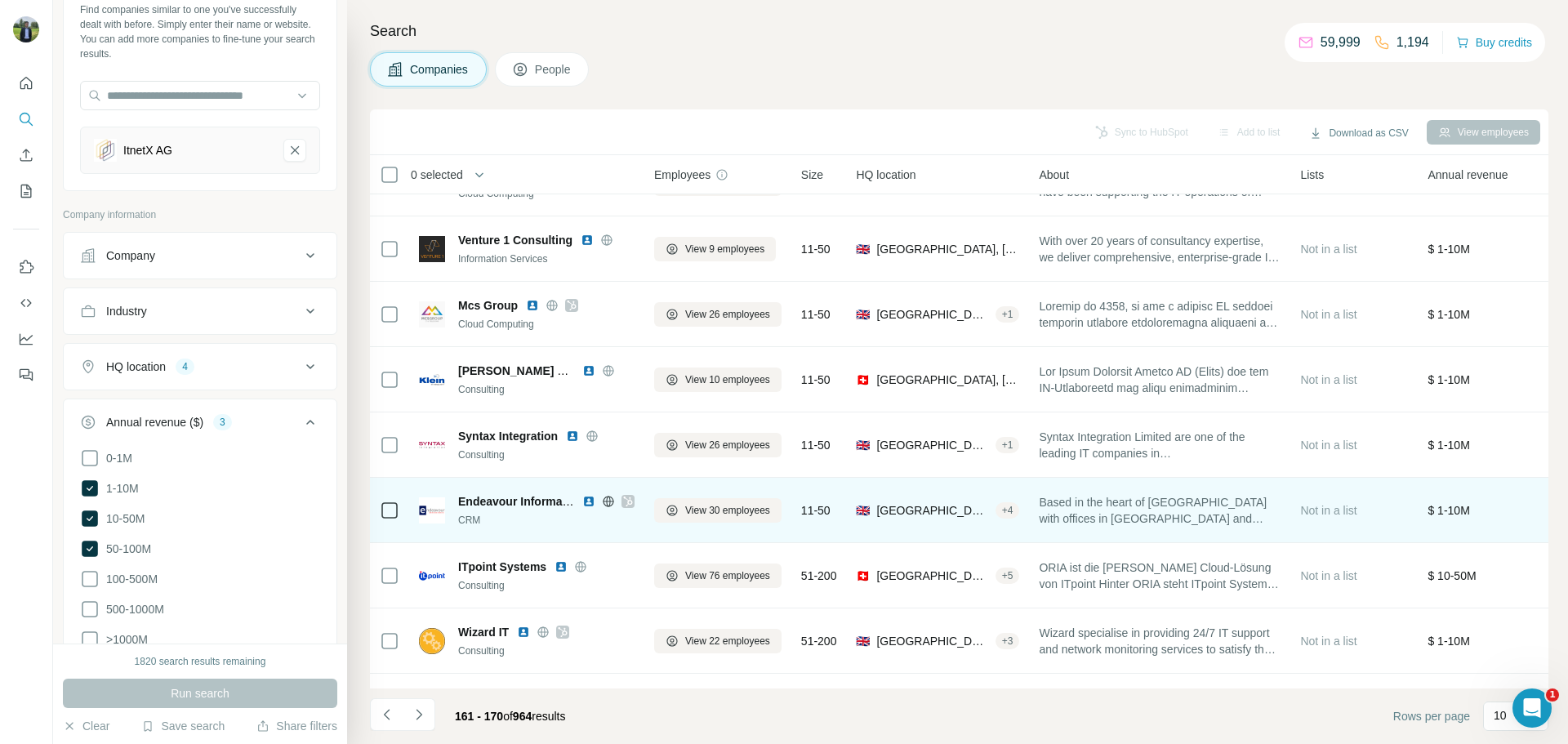
click at [628, 503] on icon at bounding box center [628, 500] width 9 height 10
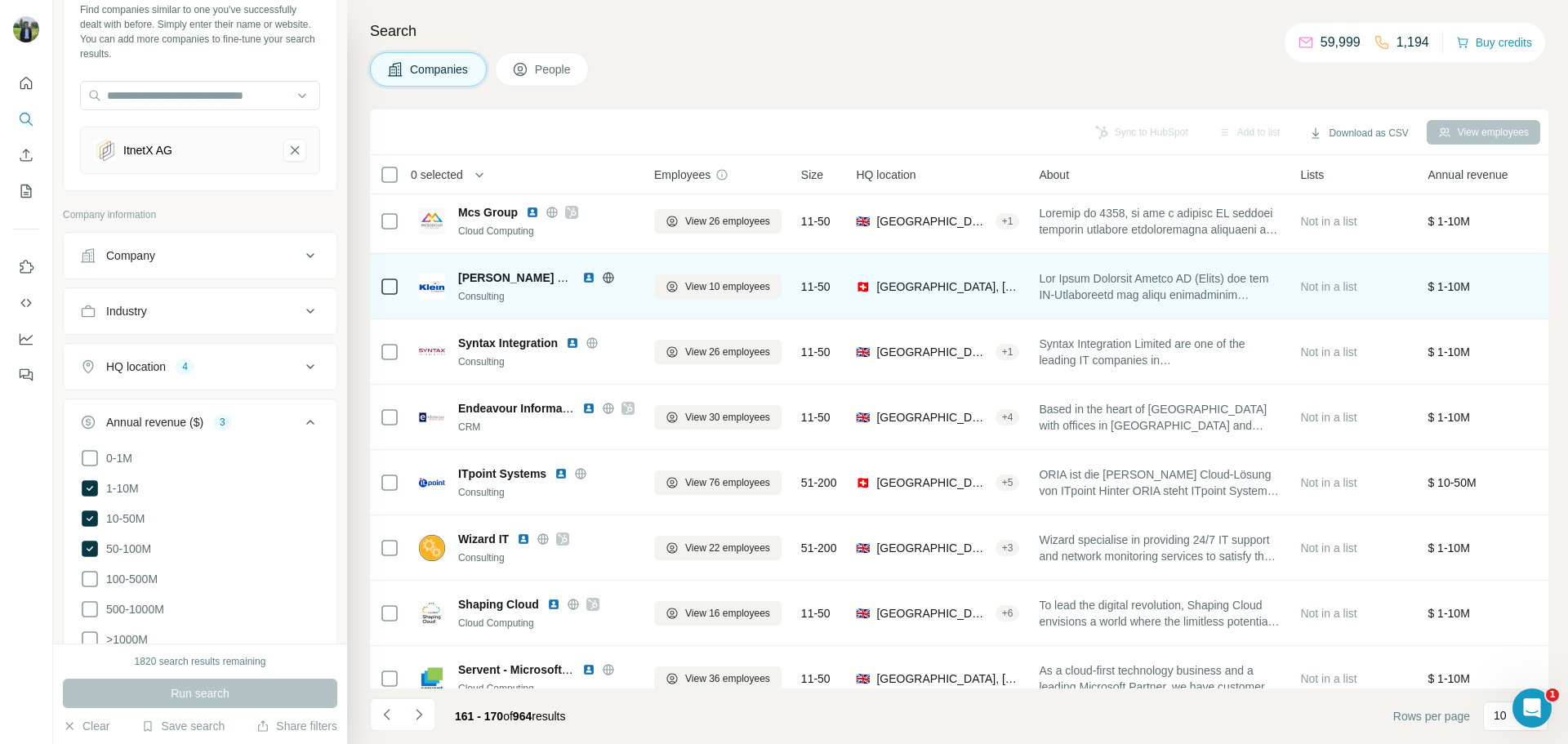
scroll to position [168, 0]
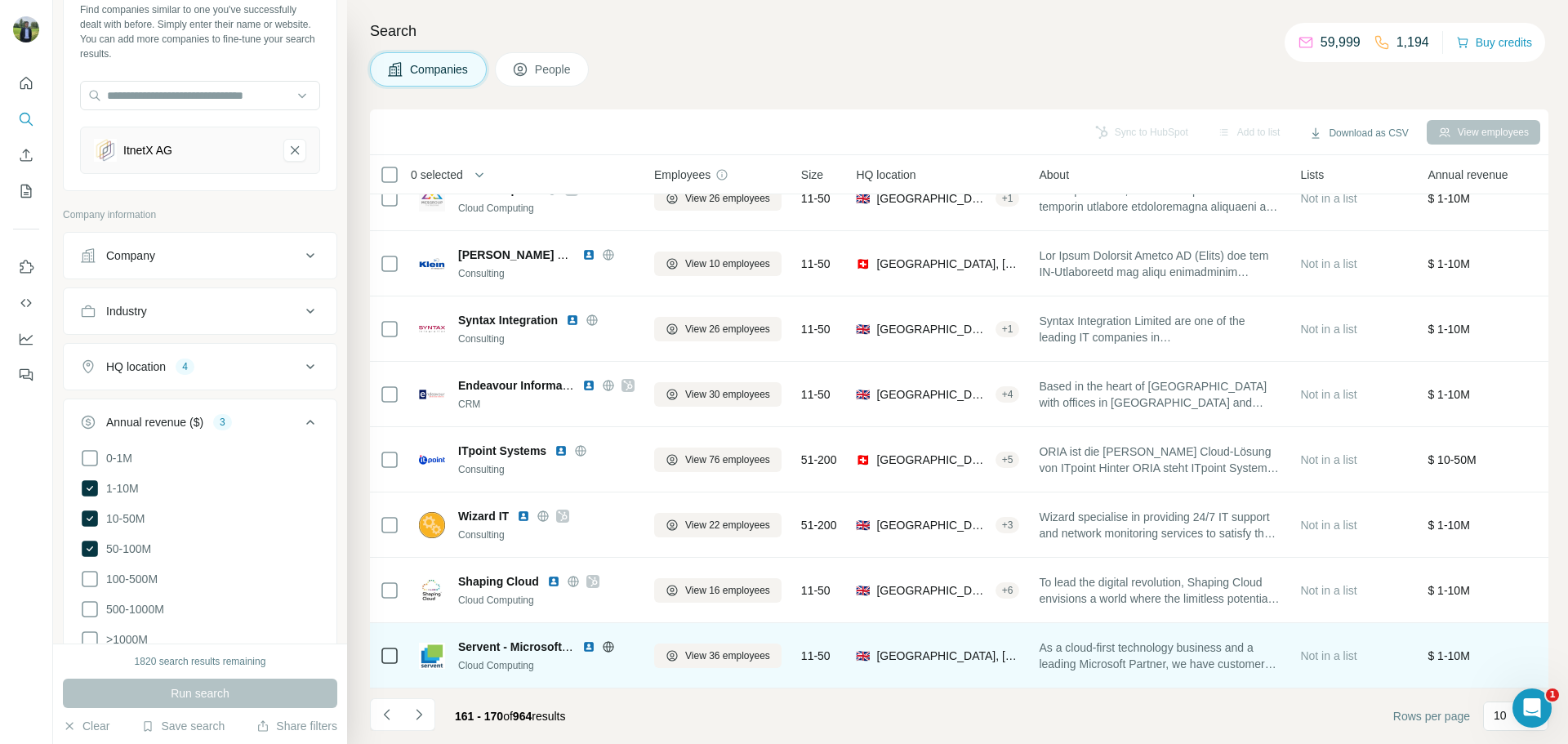
click at [584, 640] on img at bounding box center [588, 646] width 13 height 13
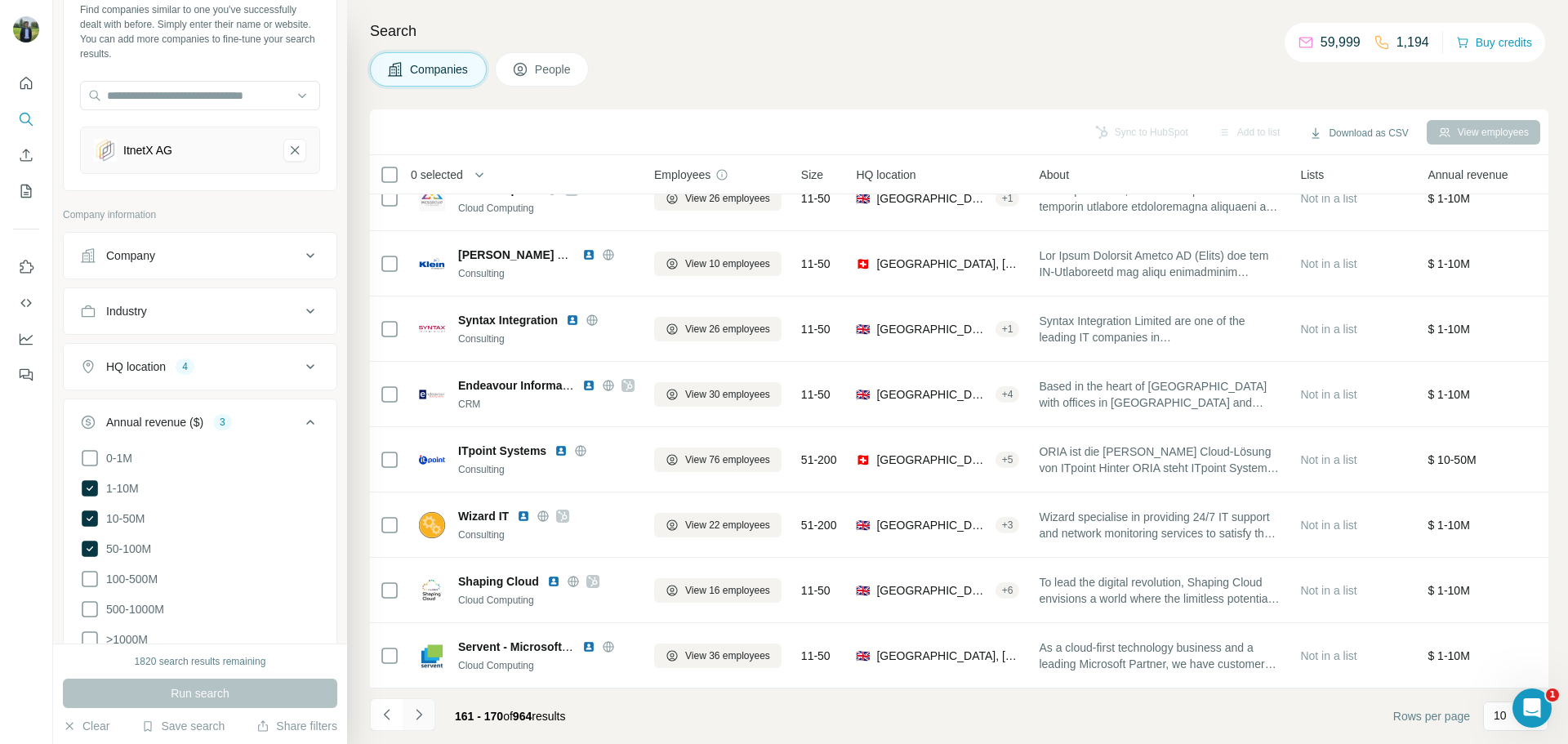
click at [423, 709] on icon "Navigate to next page" at bounding box center [418, 714] width 16 height 16
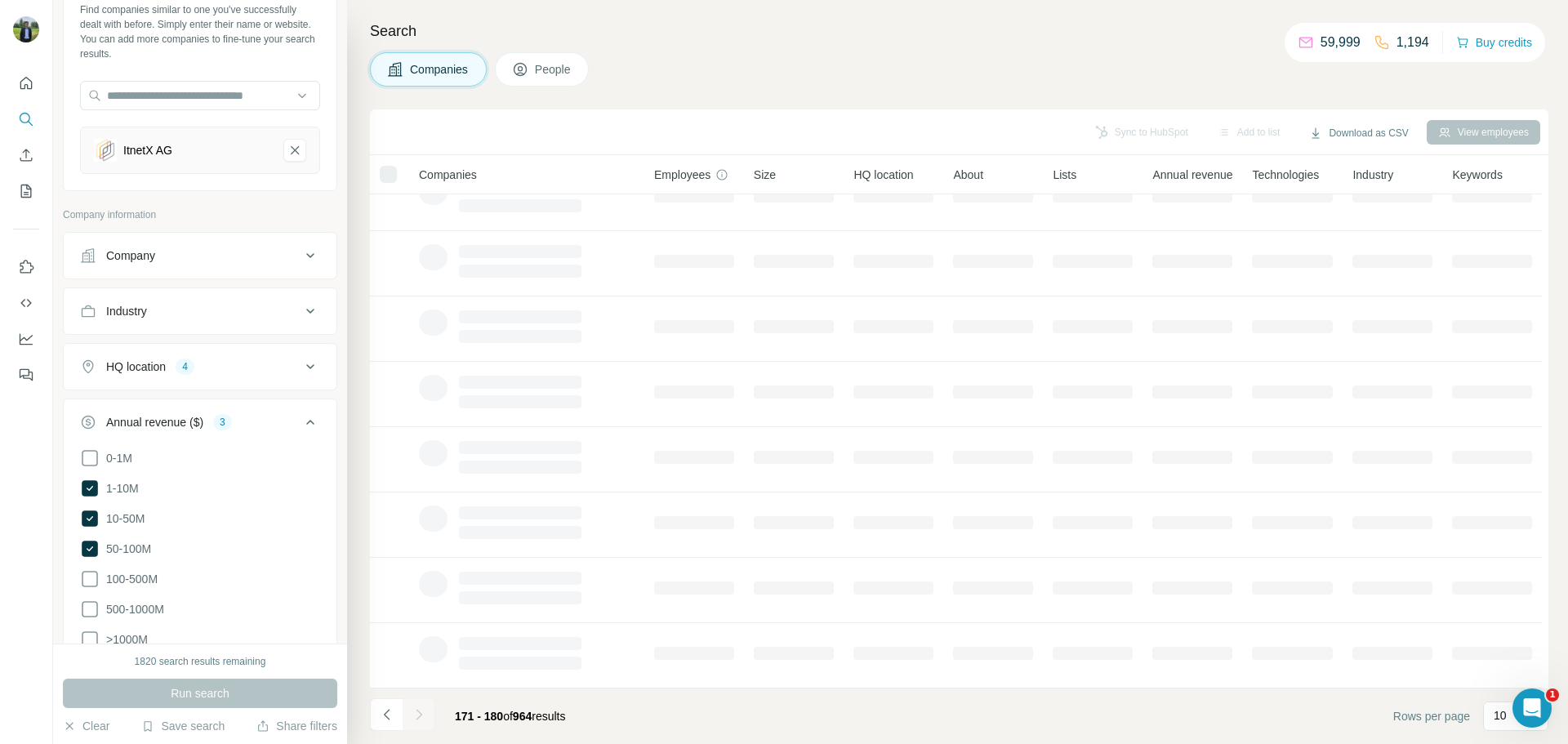
scroll to position [0, 0]
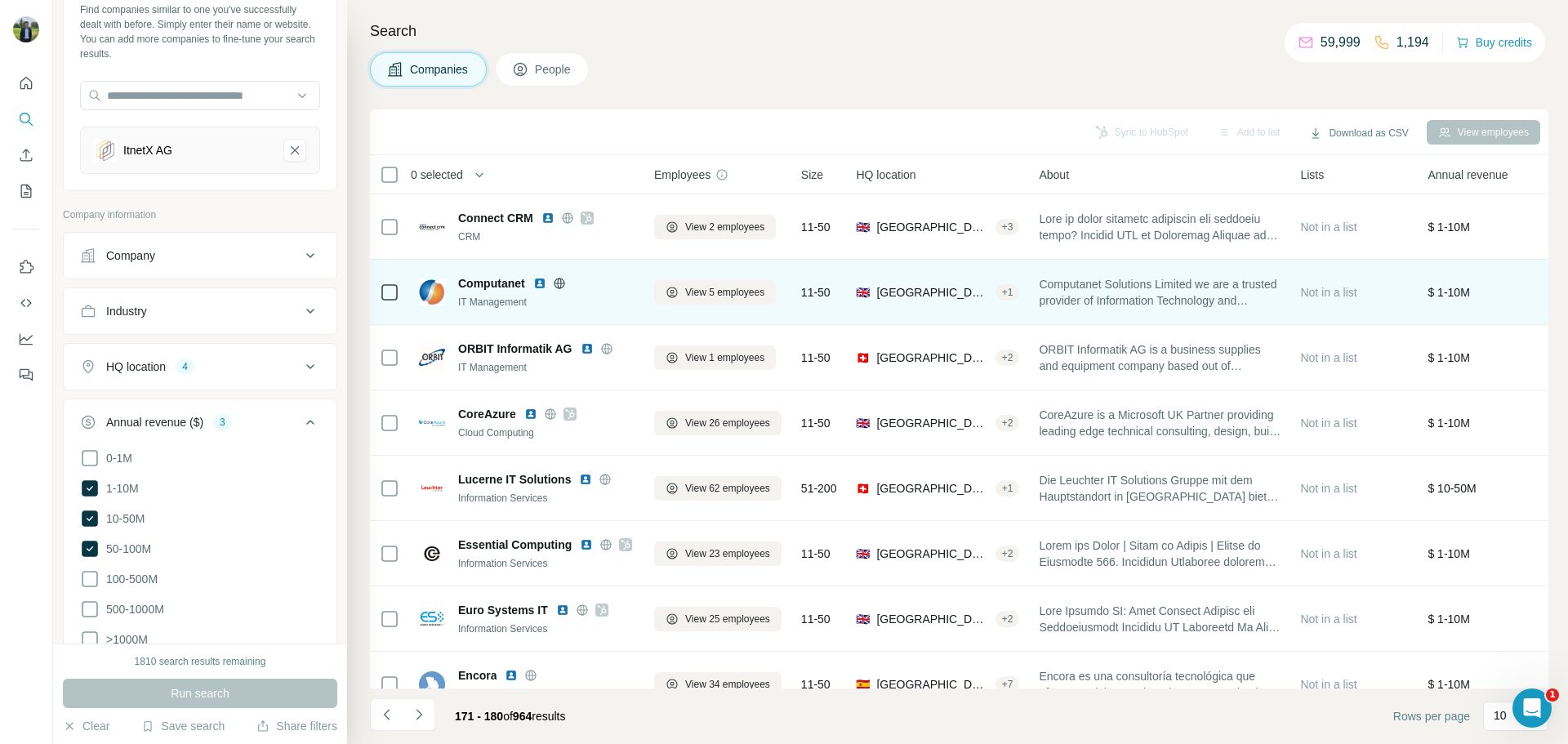
click at [533, 283] on div "Computanet" at bounding box center [547, 283] width 177 height 16
click at [534, 283] on div "Computanet" at bounding box center [547, 283] width 177 height 16
click at [535, 282] on img at bounding box center [539, 283] width 13 height 13
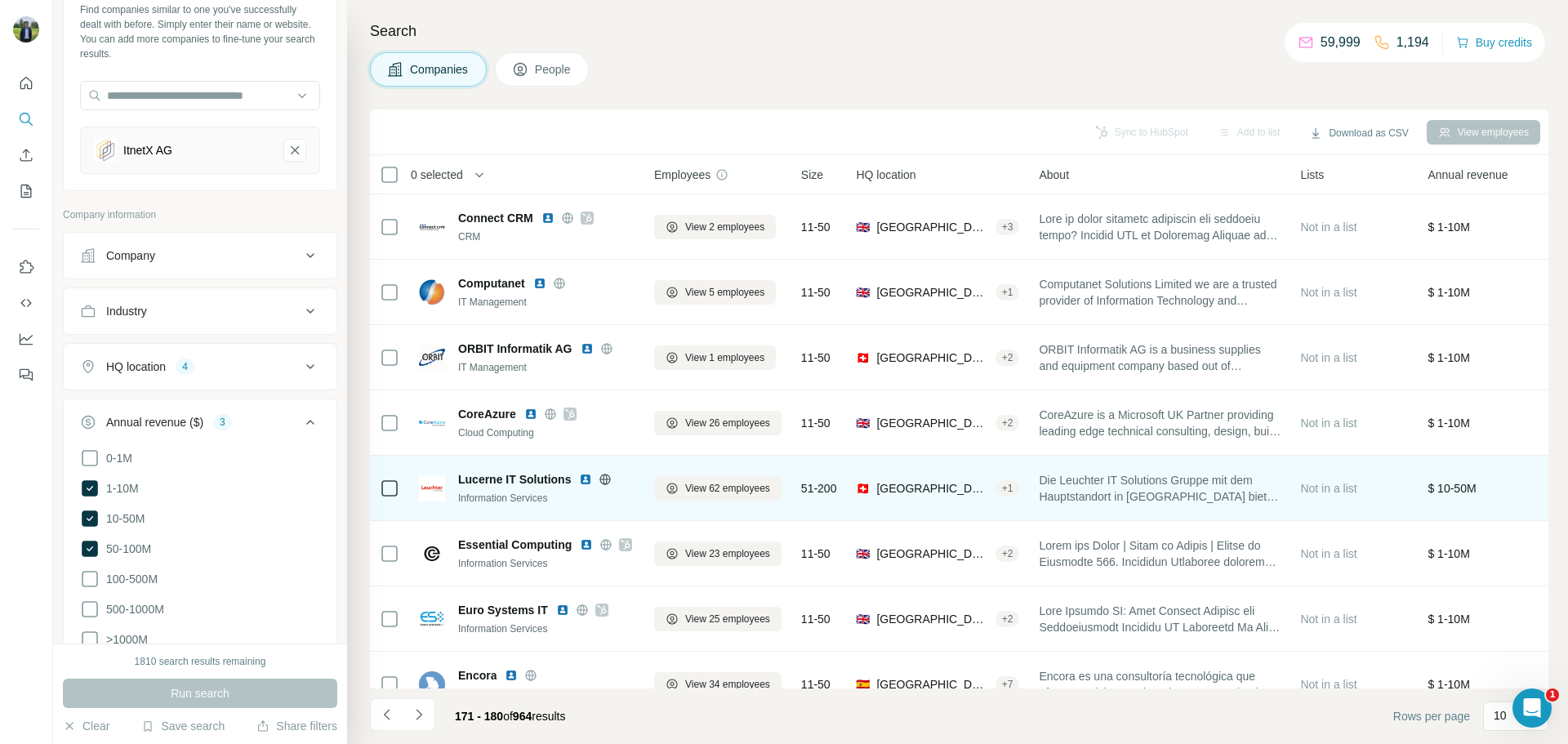
click at [582, 479] on img at bounding box center [585, 478] width 13 height 13
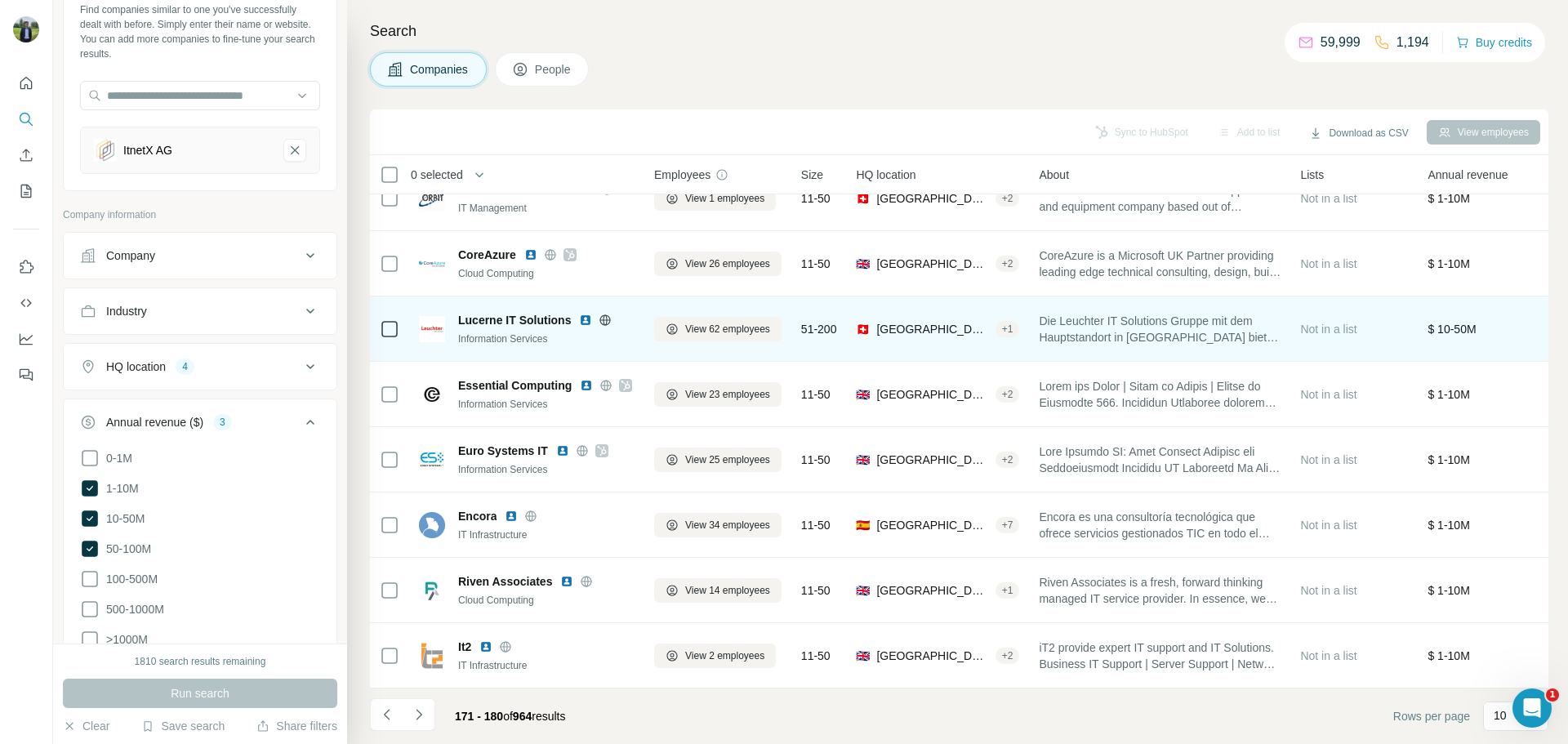
scroll to position [161, 0]
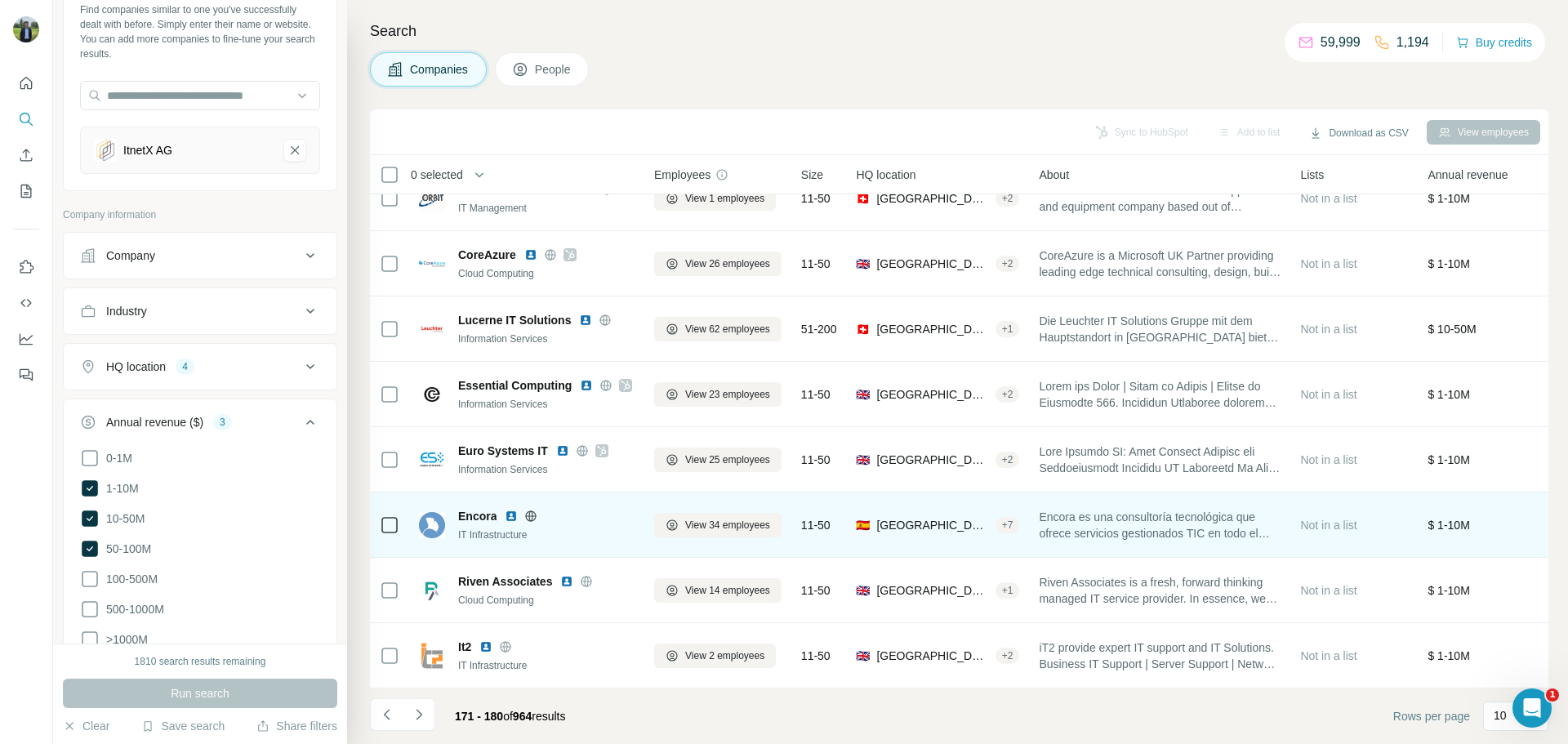
click at [511, 513] on img at bounding box center [511, 515] width 13 height 13
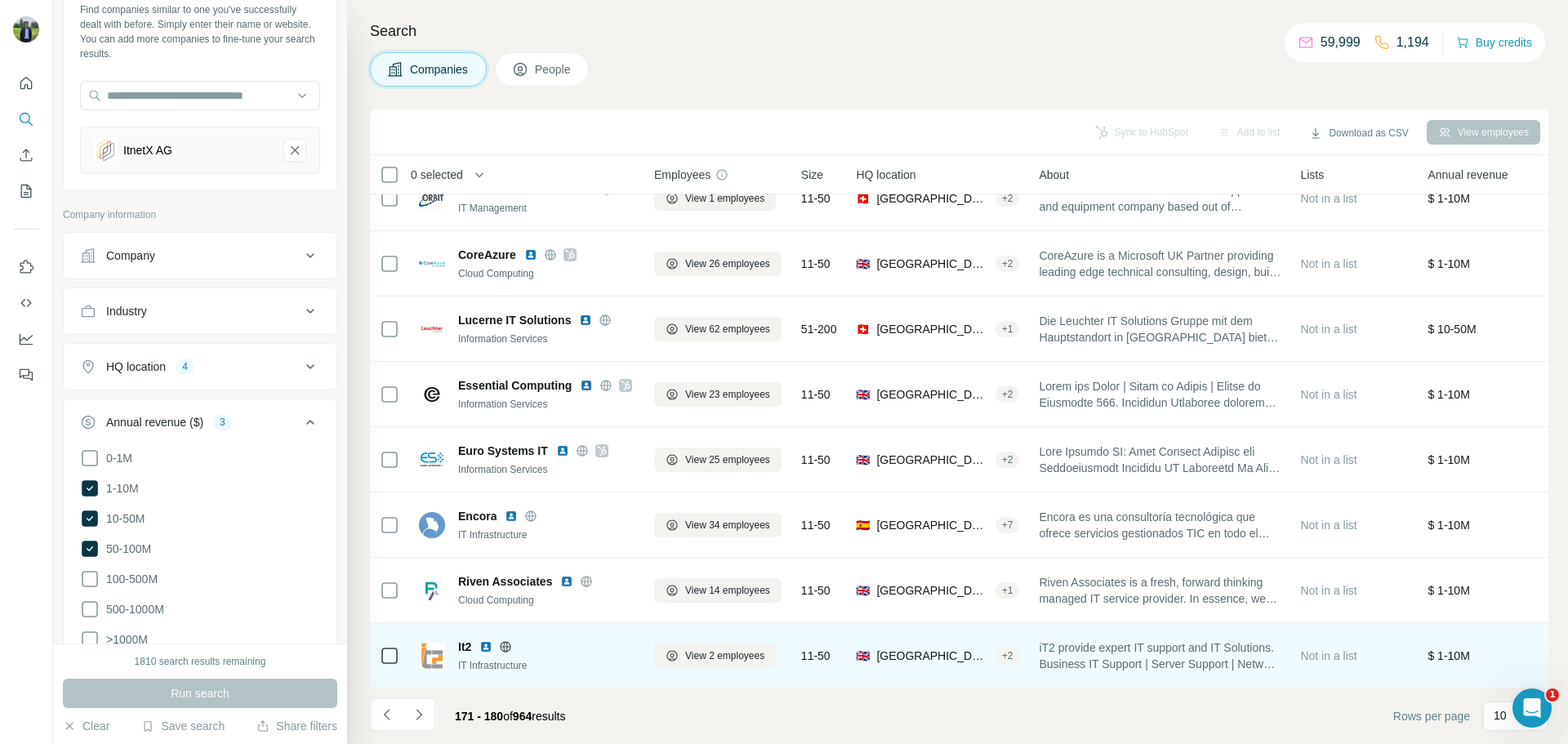
click at [484, 644] on img at bounding box center [486, 646] width 13 height 13
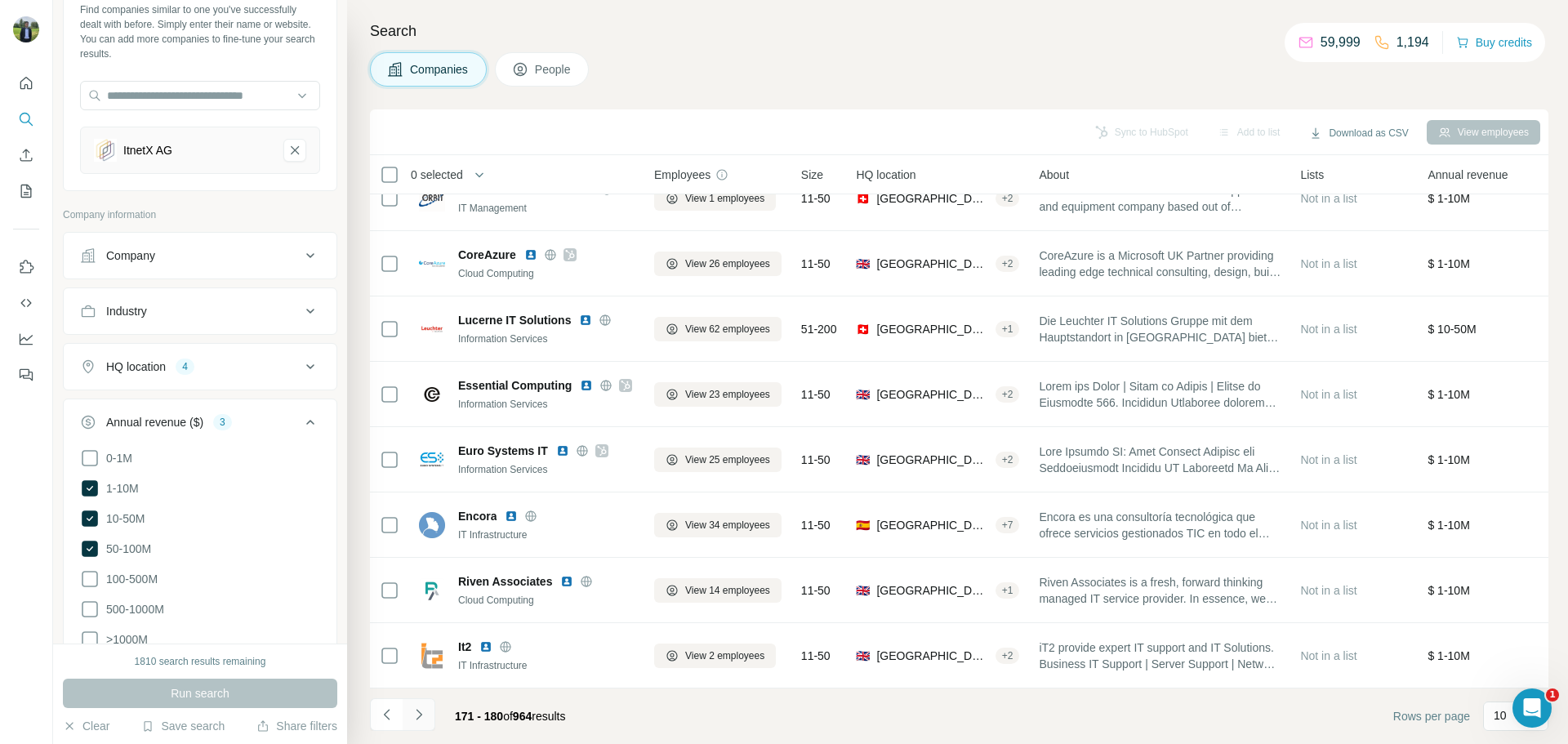
click at [424, 711] on icon "Navigate to next page" at bounding box center [418, 714] width 16 height 16
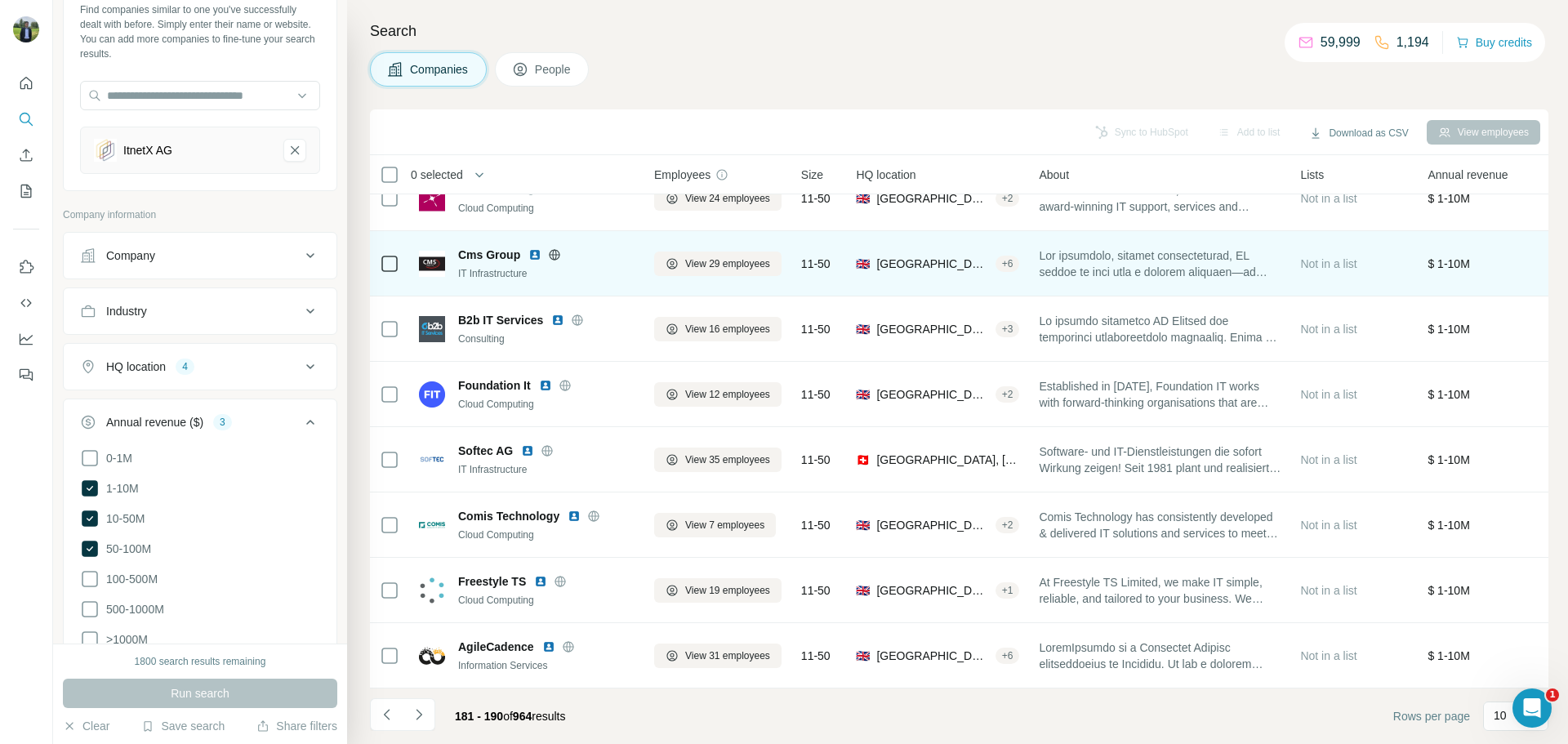
scroll to position [0, 0]
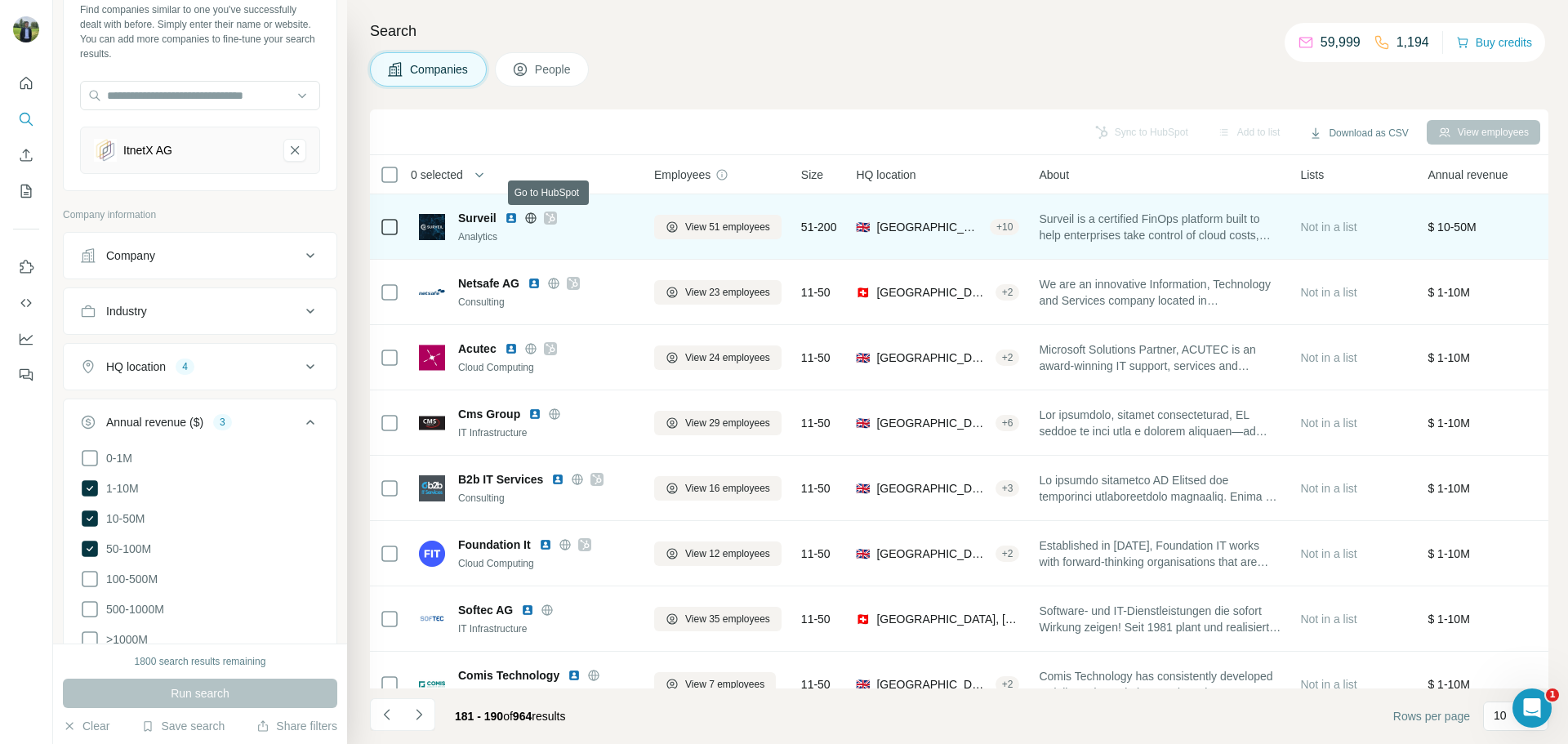
click at [549, 216] on icon at bounding box center [550, 218] width 10 height 13
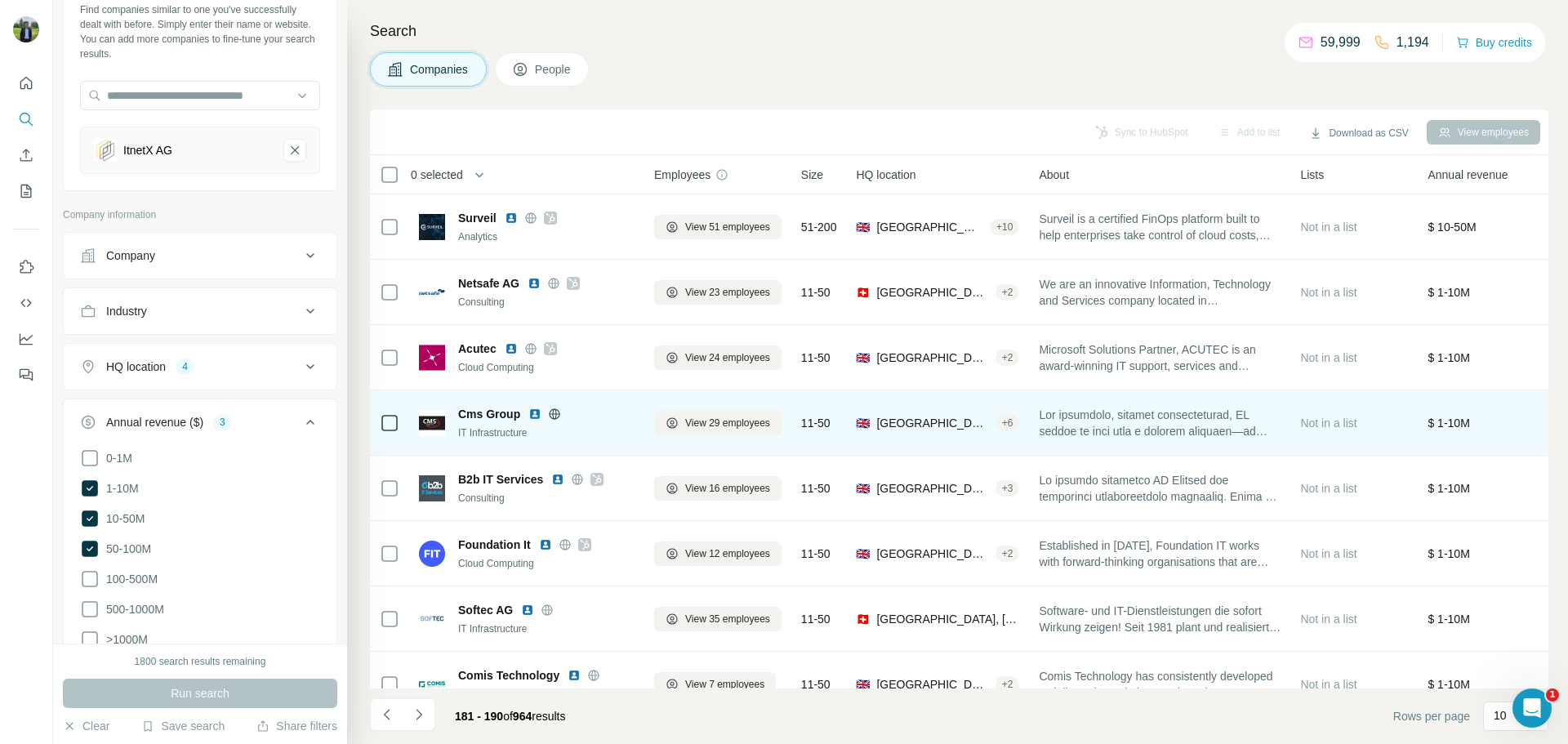
click at [534, 416] on img at bounding box center [534, 414] width 13 height 13
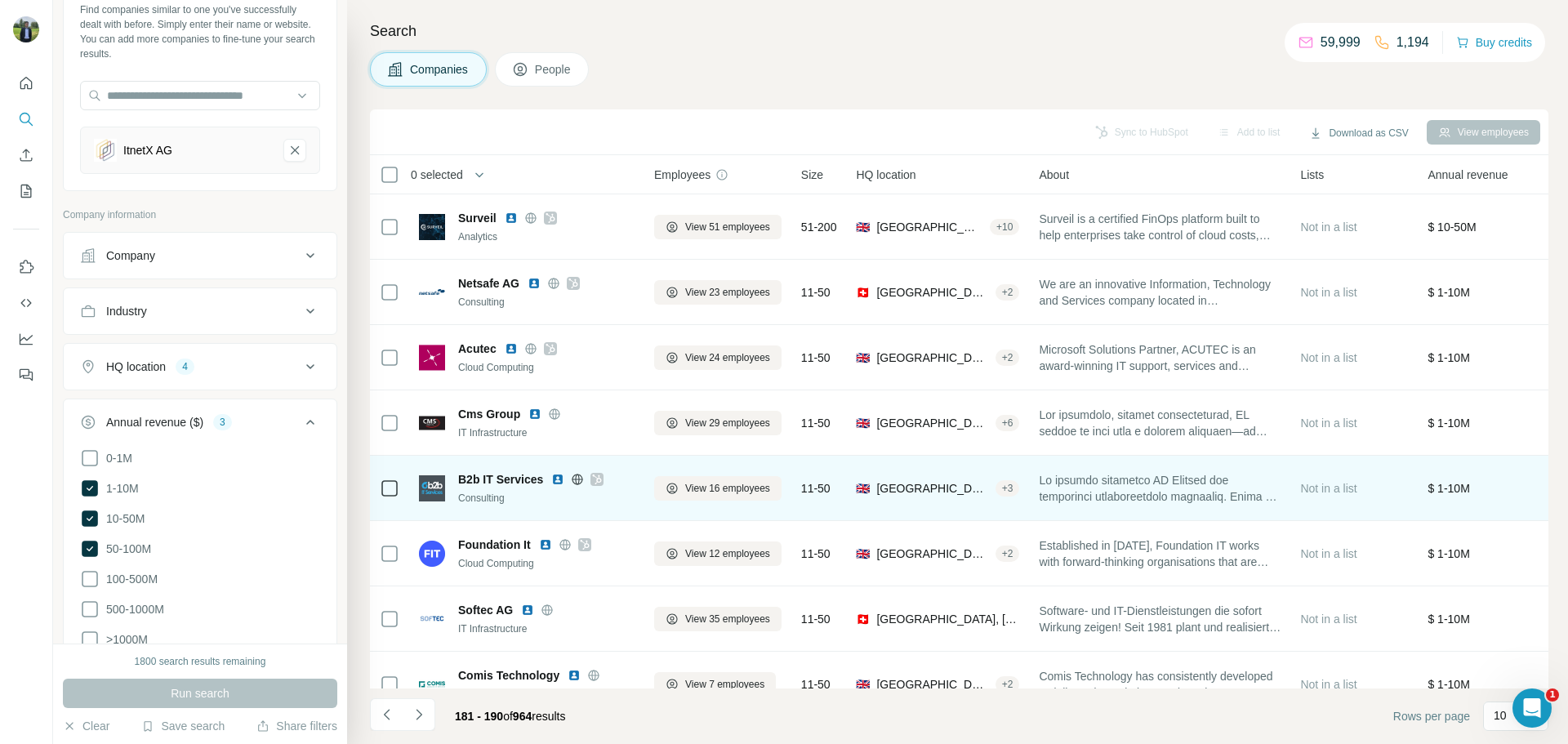
scroll to position [76, 0]
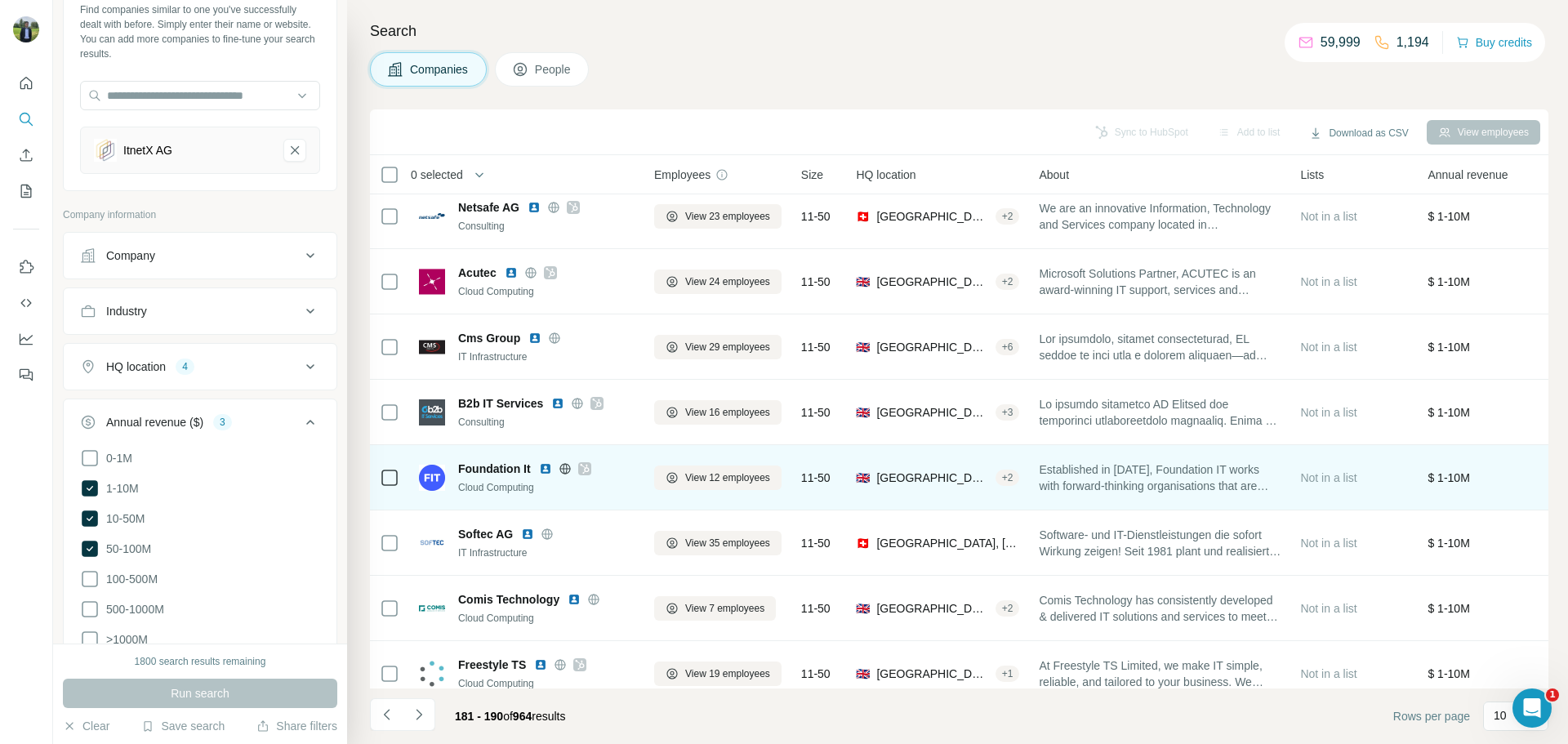
click at [544, 470] on img at bounding box center [545, 468] width 13 height 13
click at [587, 462] on icon at bounding box center [584, 468] width 10 height 13
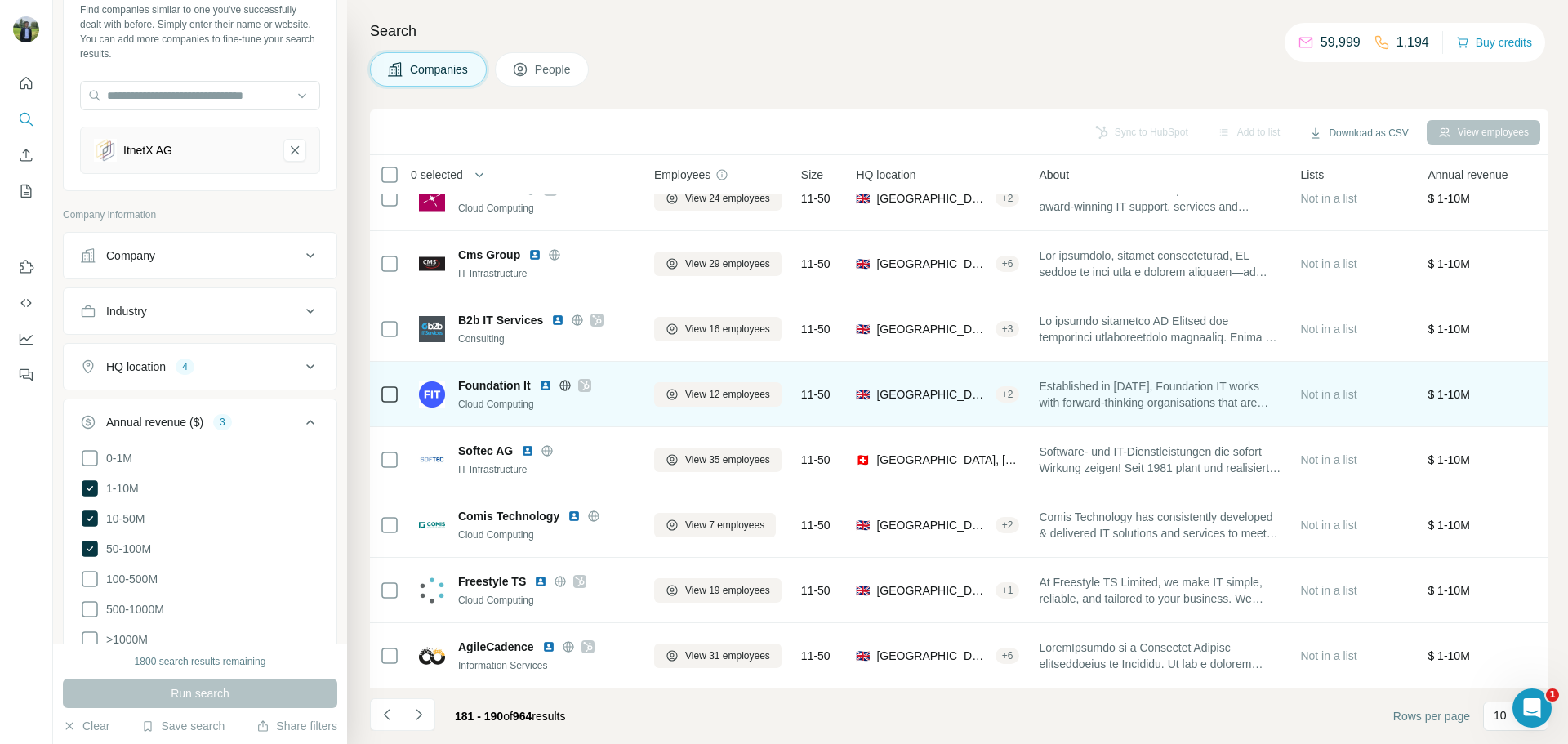
scroll to position [168, 0]
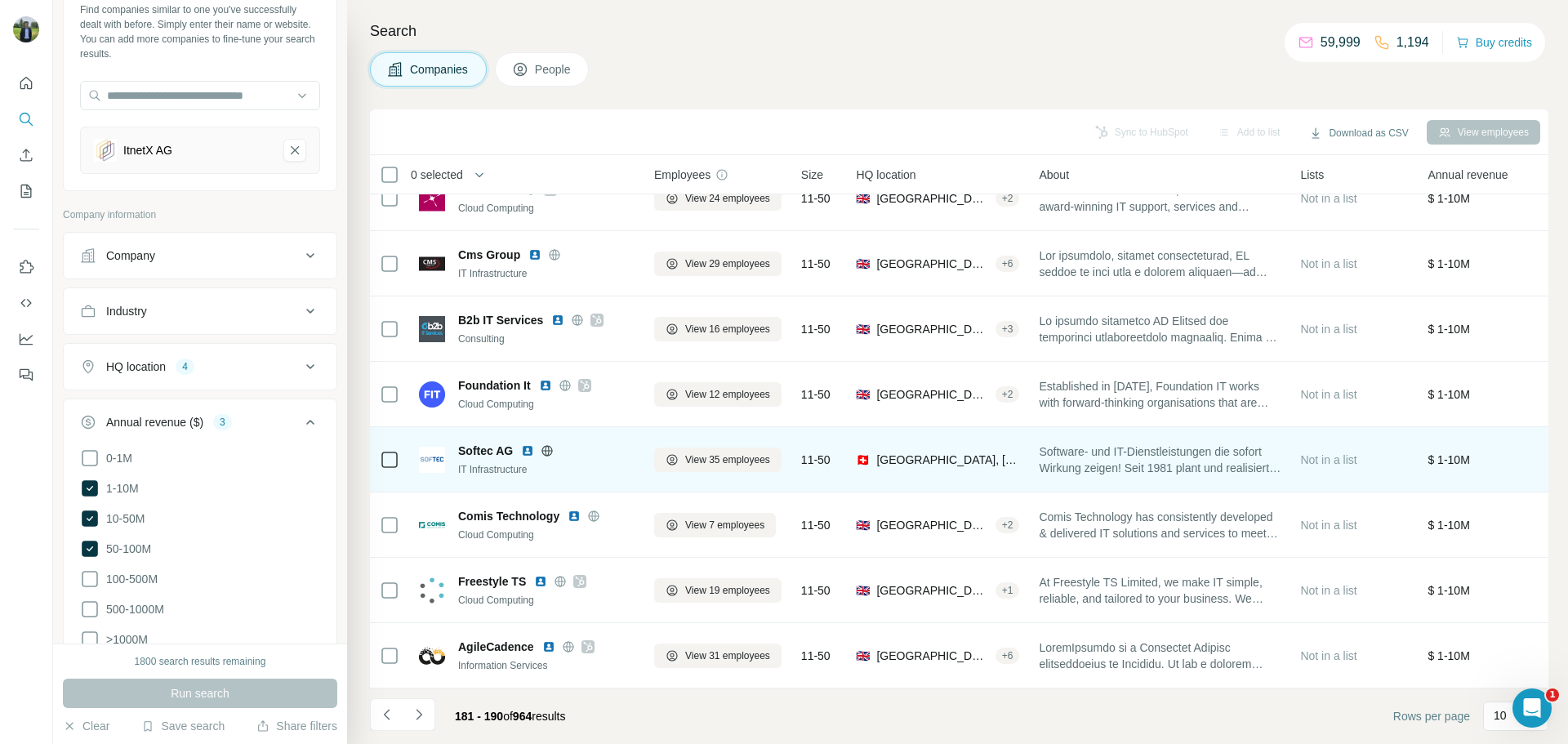
click at [531, 444] on img at bounding box center [527, 450] width 13 height 13
